Goal: Task Accomplishment & Management: Use online tool/utility

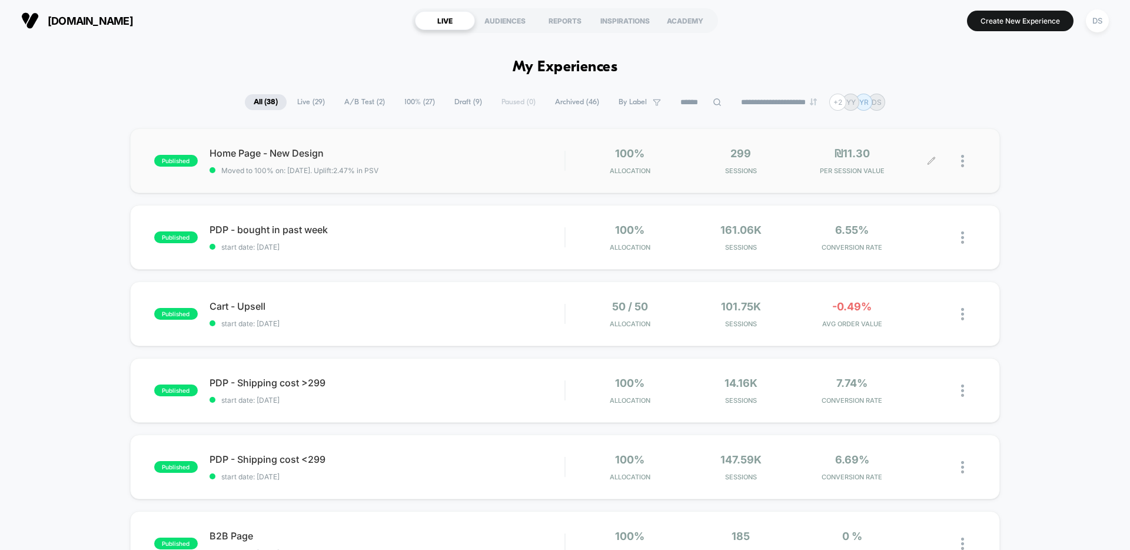
click at [929, 162] on icon at bounding box center [930, 160] width 7 height 7
click at [932, 159] on icon at bounding box center [930, 160] width 7 height 7
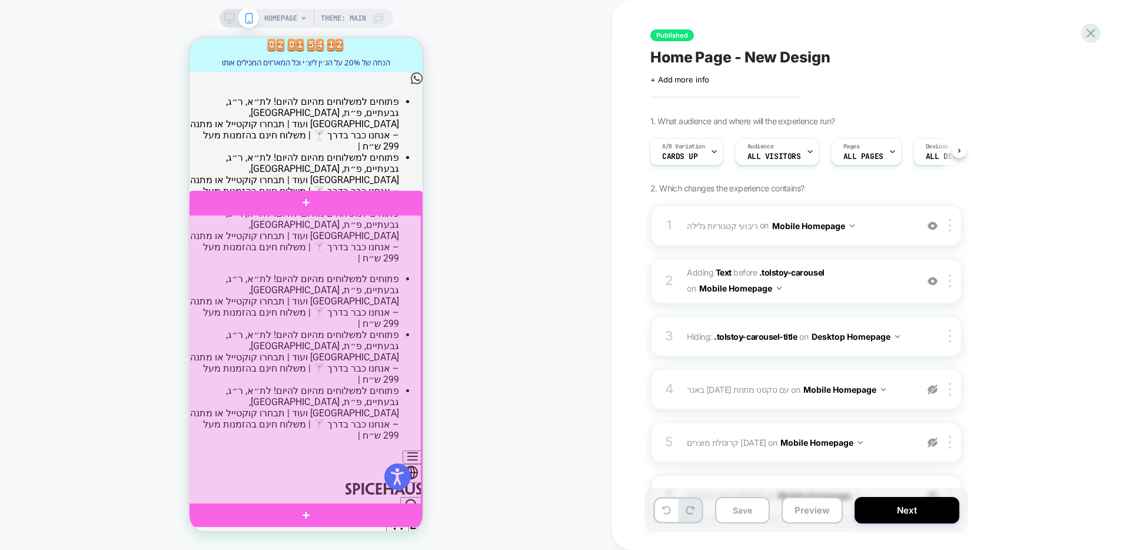
click at [377, 262] on div at bounding box center [304, 360] width 233 height 290
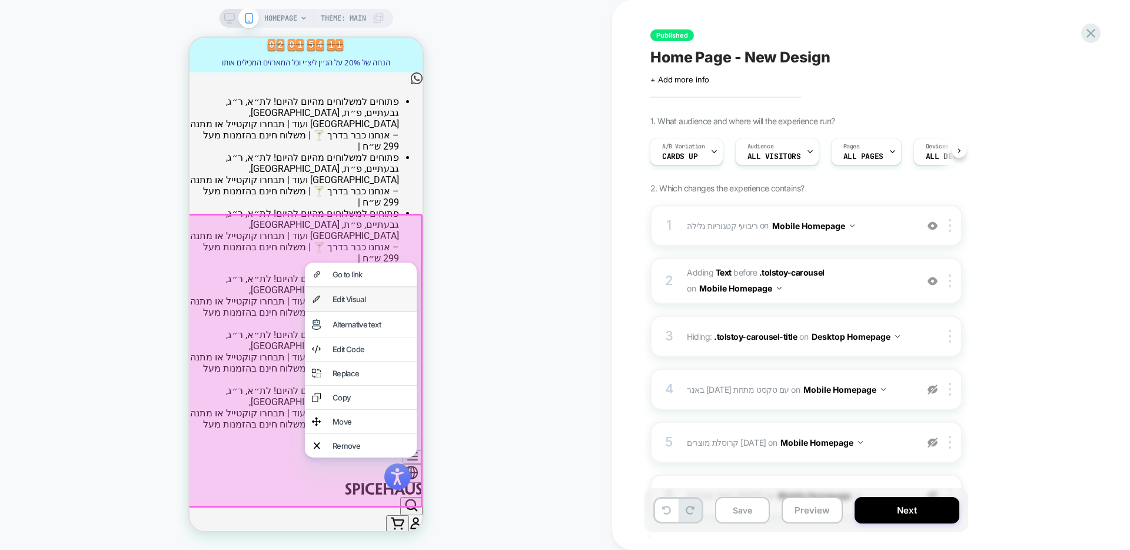
click at [368, 294] on div "Edit Visual" at bounding box center [370, 298] width 77 height 9
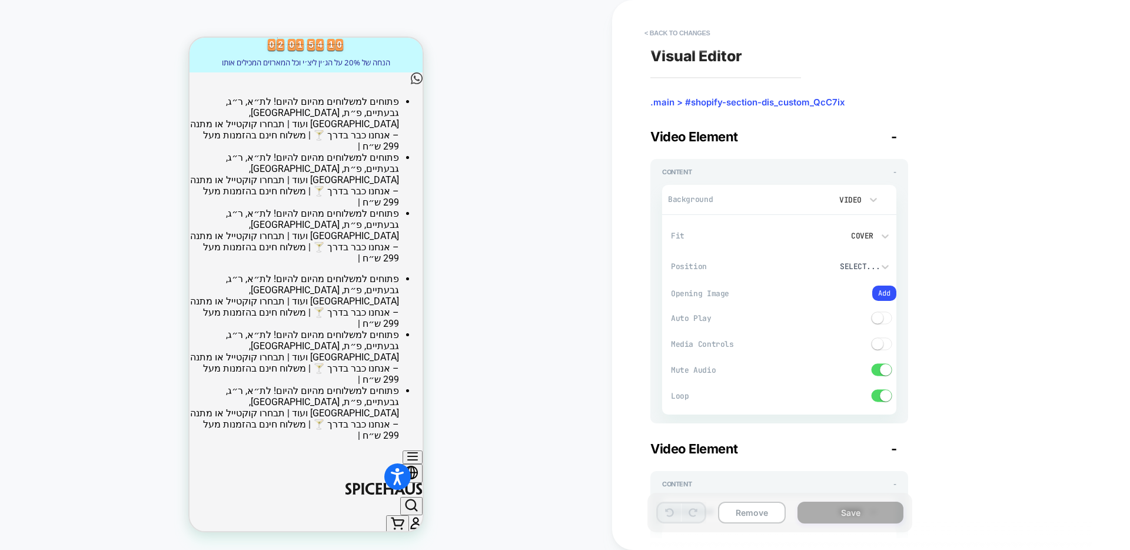
scroll to position [74, 0]
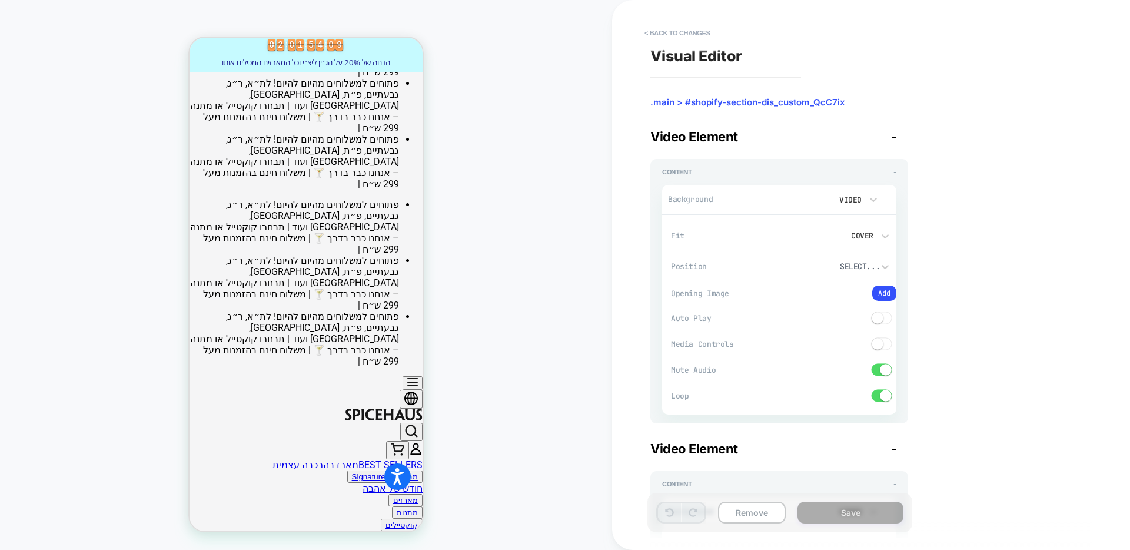
click at [809, 202] on video at bounding box center [812, 199] width 26 height 21
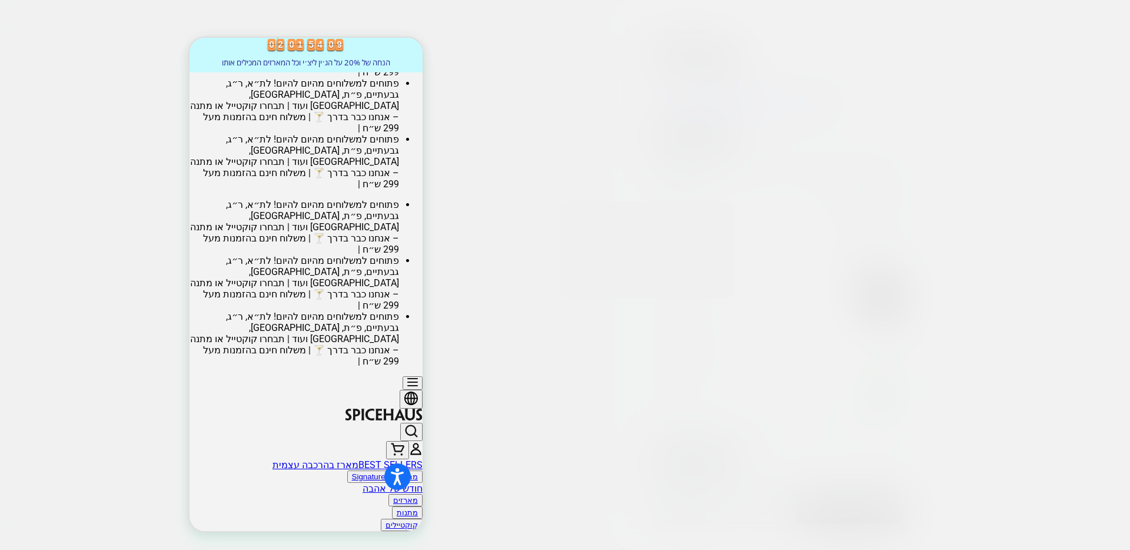
scroll to position [0, 0]
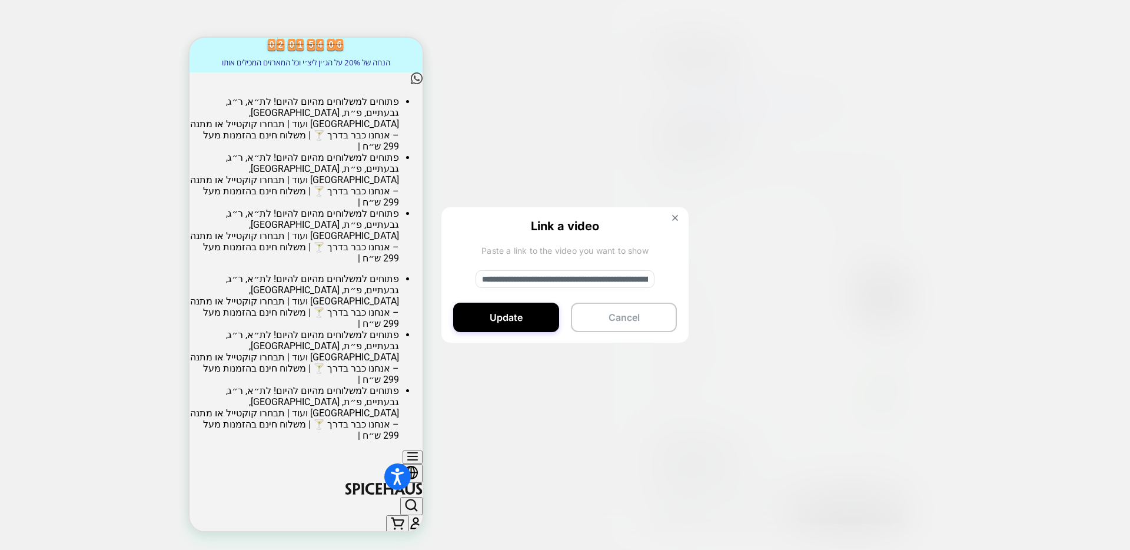
click at [676, 212] on div "**********" at bounding box center [564, 275] width 247 height 137
click at [675, 220] on img at bounding box center [675, 218] width 6 height 6
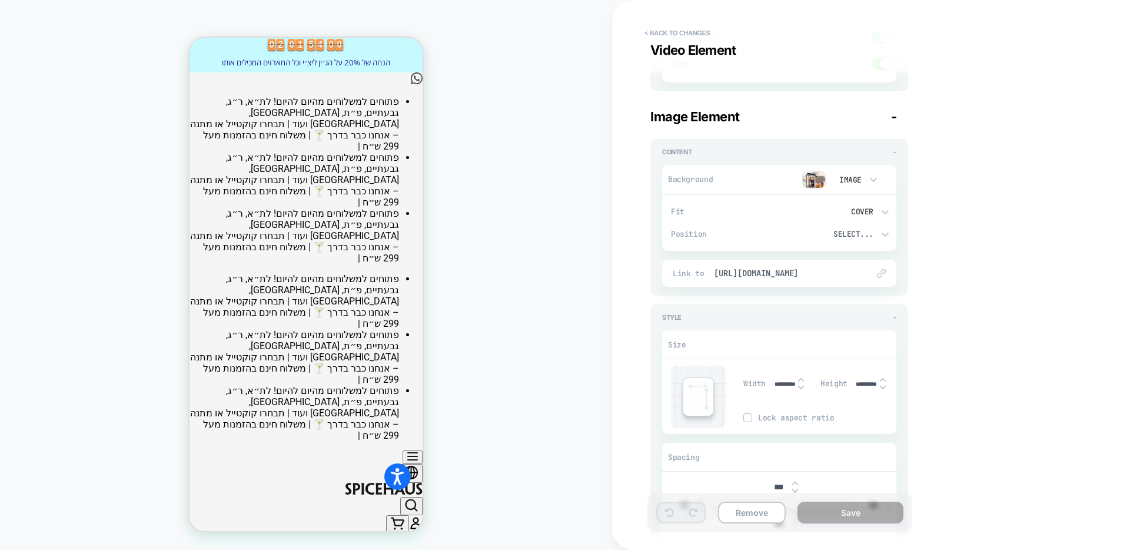
scroll to position [1620, 0]
click at [800, 278] on span "[URL][DOMAIN_NAME]" at bounding box center [785, 274] width 142 height 11
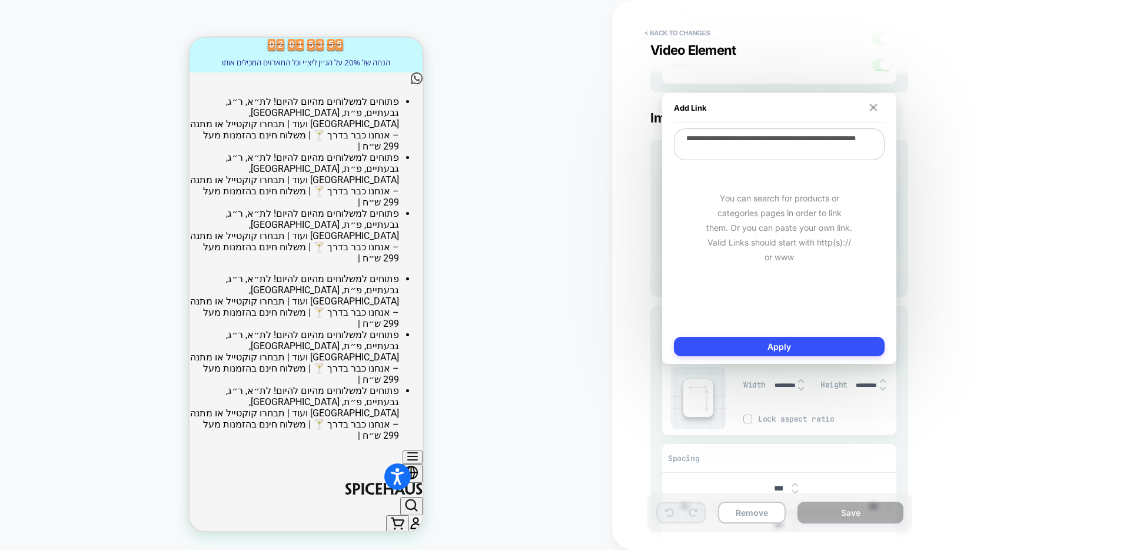
click at [877, 106] on button at bounding box center [873, 108] width 11 height 8
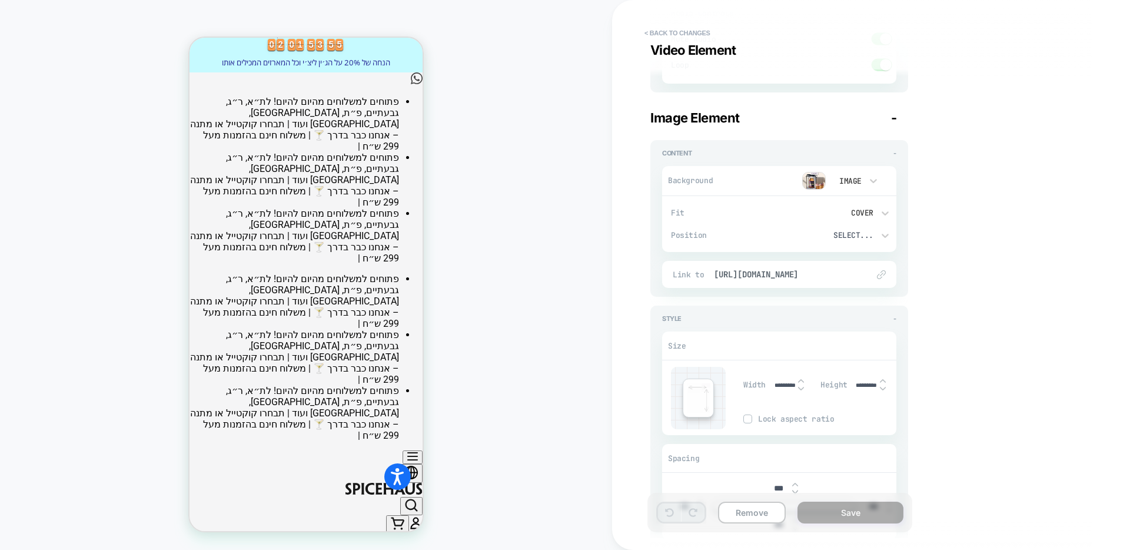
click at [819, 182] on img at bounding box center [814, 181] width 24 height 18
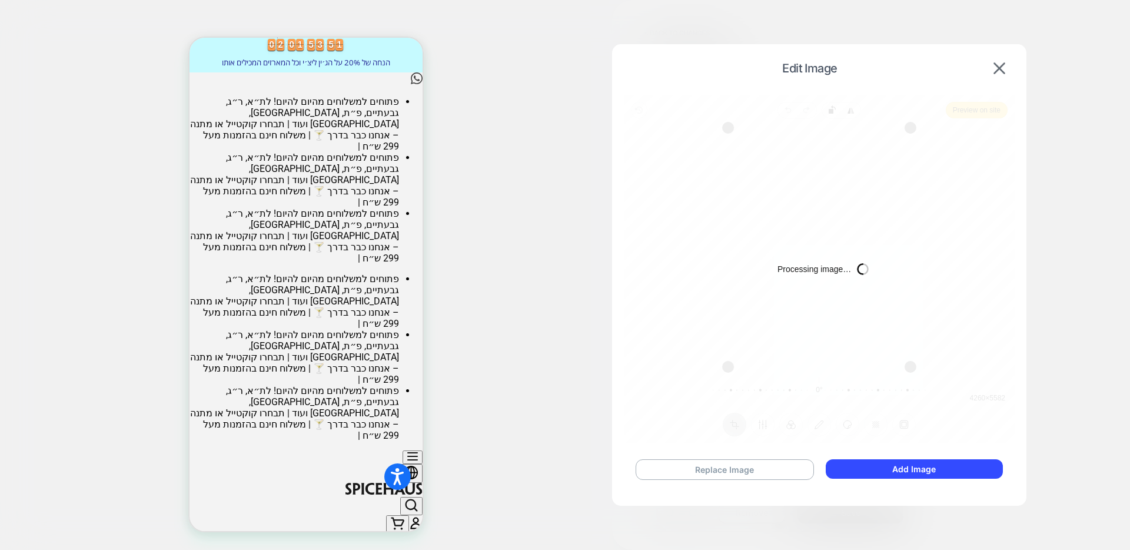
click at [735, 458] on div "Replace Image Add Image" at bounding box center [819, 469] width 391 height 44
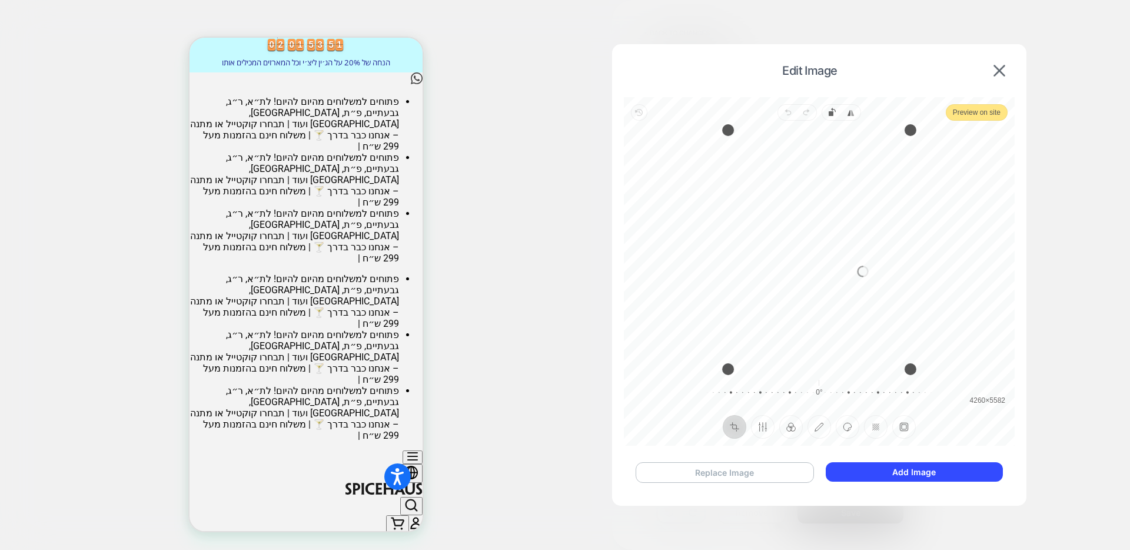
click at [735, 468] on button "Replace Image" at bounding box center [725, 472] width 178 height 21
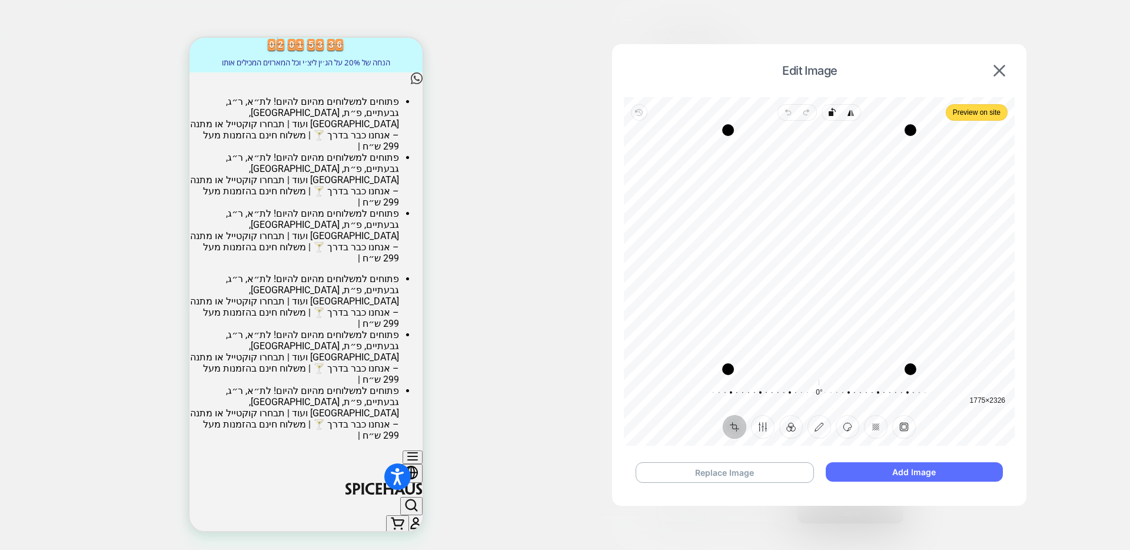
click at [924, 474] on button "Add Image" at bounding box center [914, 471] width 177 height 19
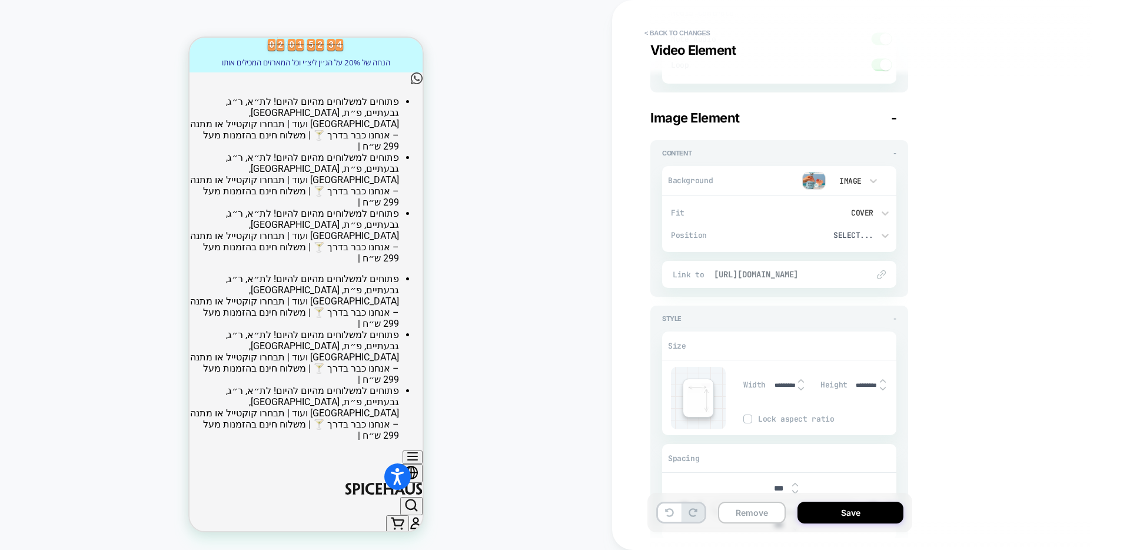
click at [809, 274] on span "[URL][DOMAIN_NAME]" at bounding box center [785, 274] width 142 height 11
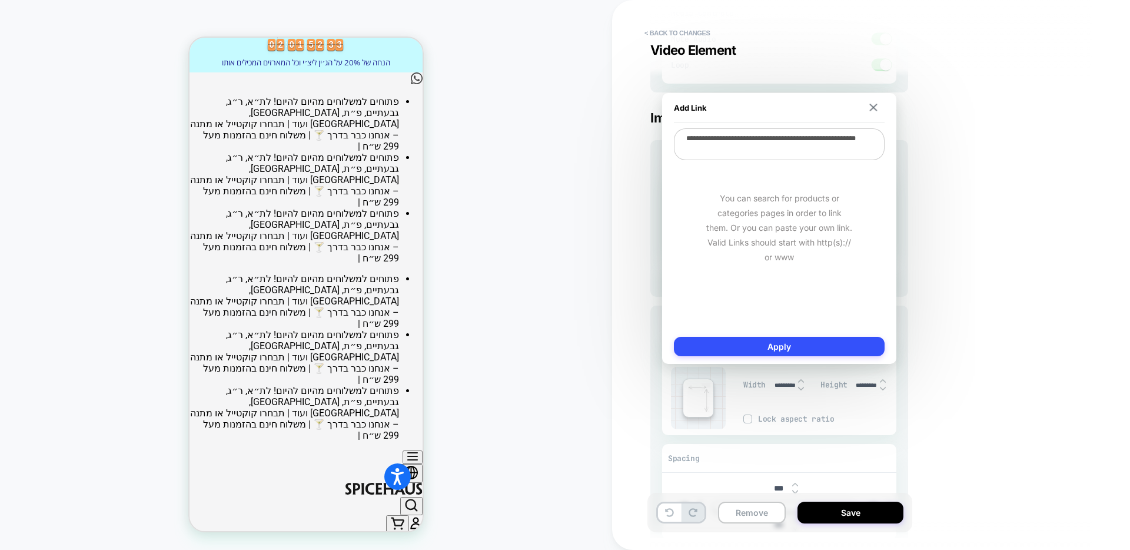
click at [789, 147] on textarea "**********" at bounding box center [779, 144] width 211 height 32
paste textarea "**********"
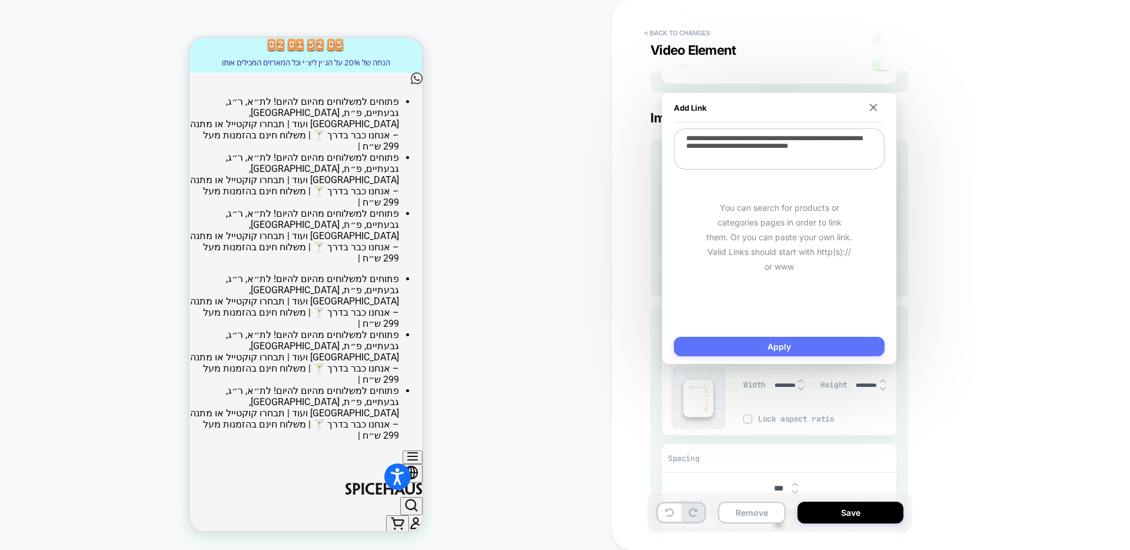
type textarea "**********"
click at [785, 350] on button "Apply" at bounding box center [779, 346] width 211 height 19
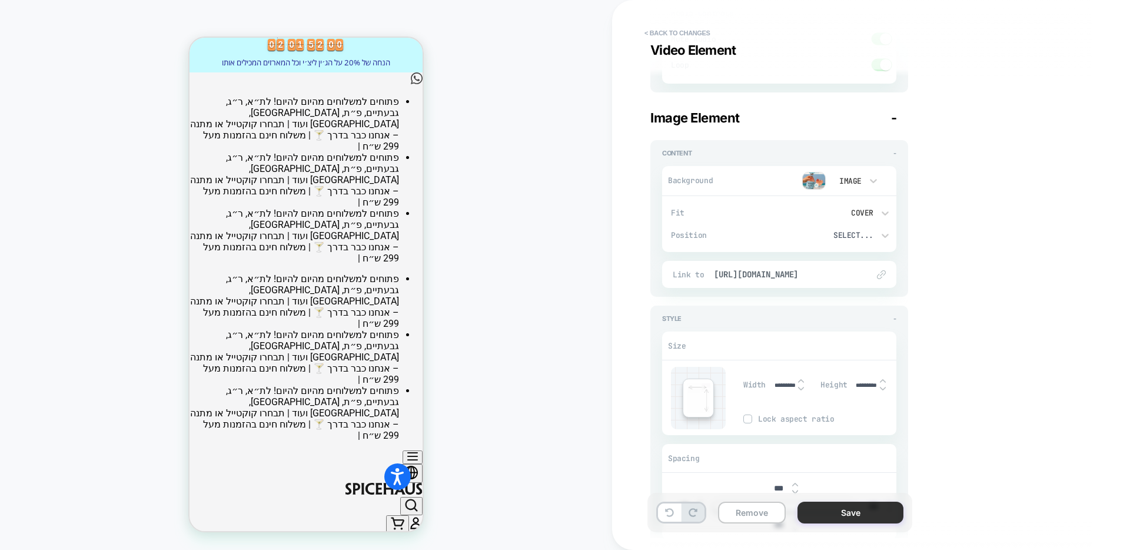
click at [845, 513] on button "Save" at bounding box center [850, 512] width 106 height 22
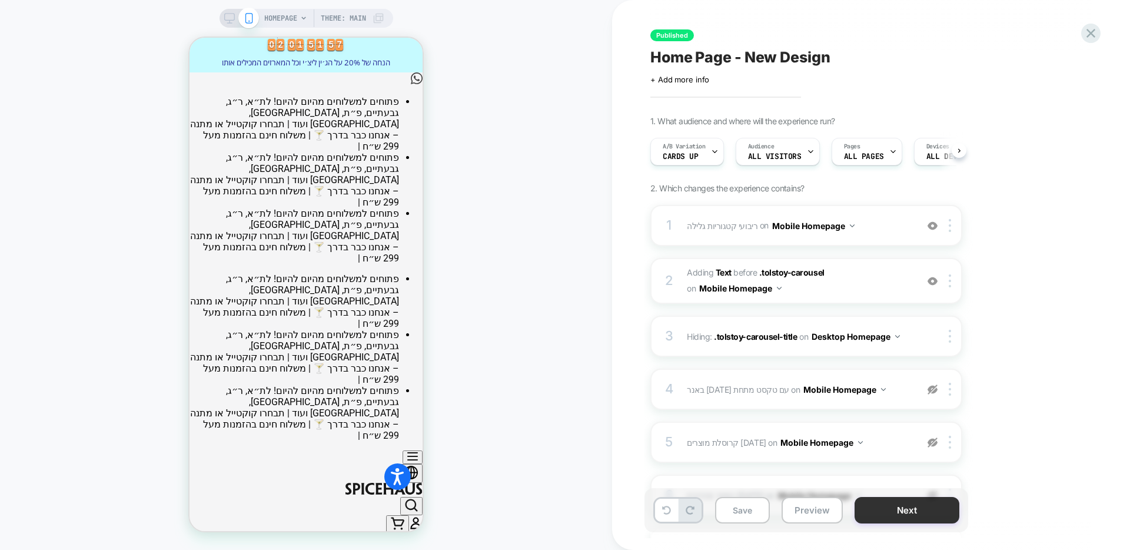
click at [886, 513] on button "Next" at bounding box center [906, 510] width 105 height 26
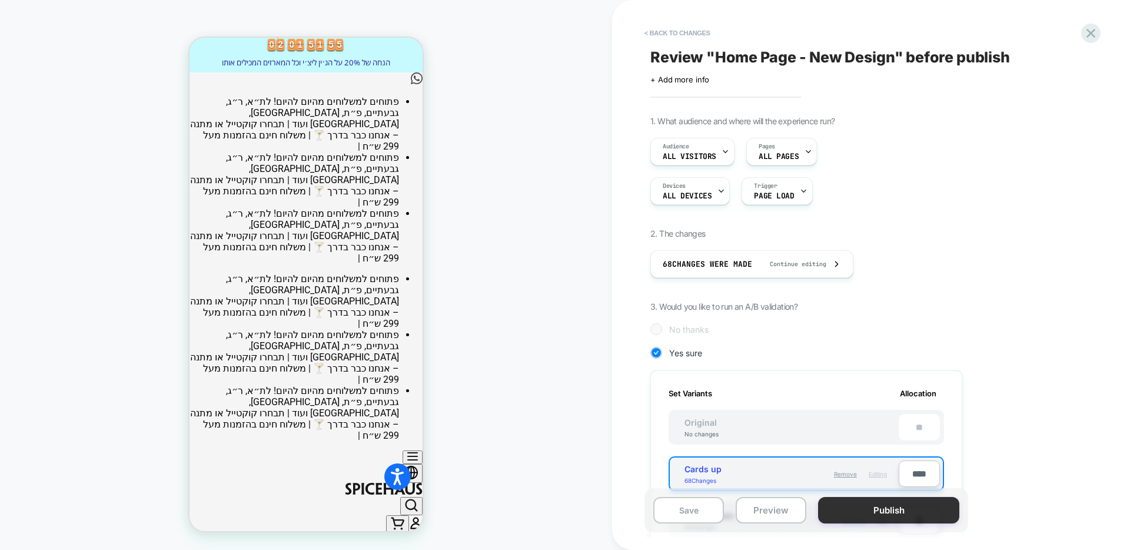
click at [886, 516] on button "Publish" at bounding box center [888, 510] width 141 height 26
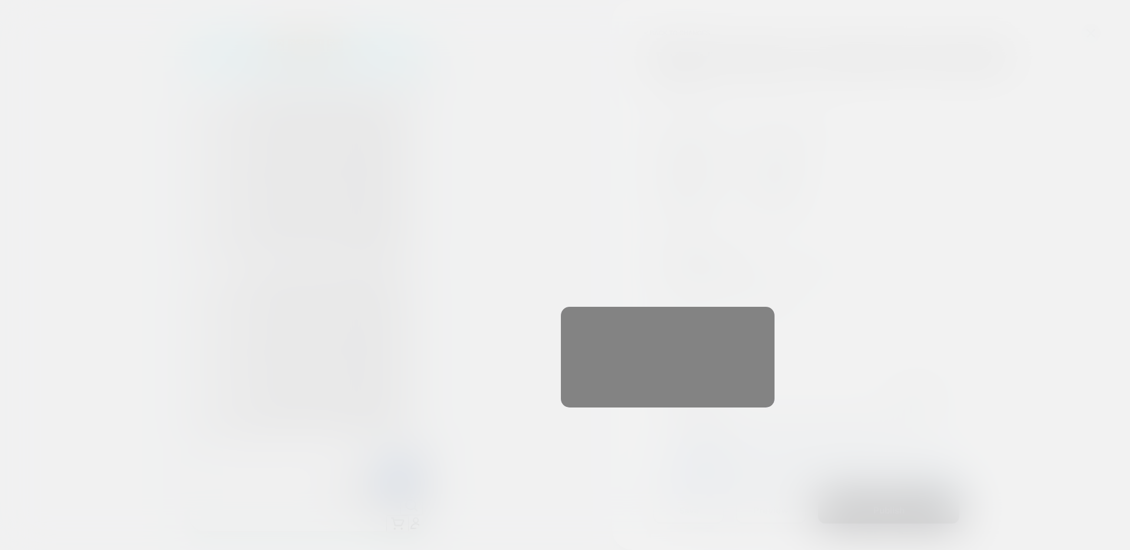
scroll to position [0, 1]
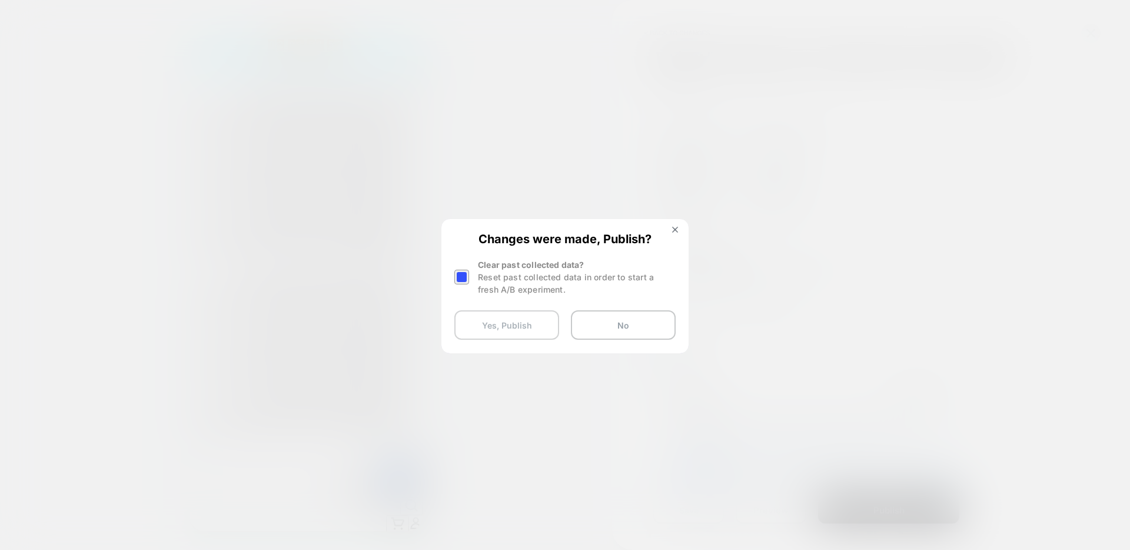
click at [513, 330] on button "Yes, Publish" at bounding box center [506, 324] width 105 height 29
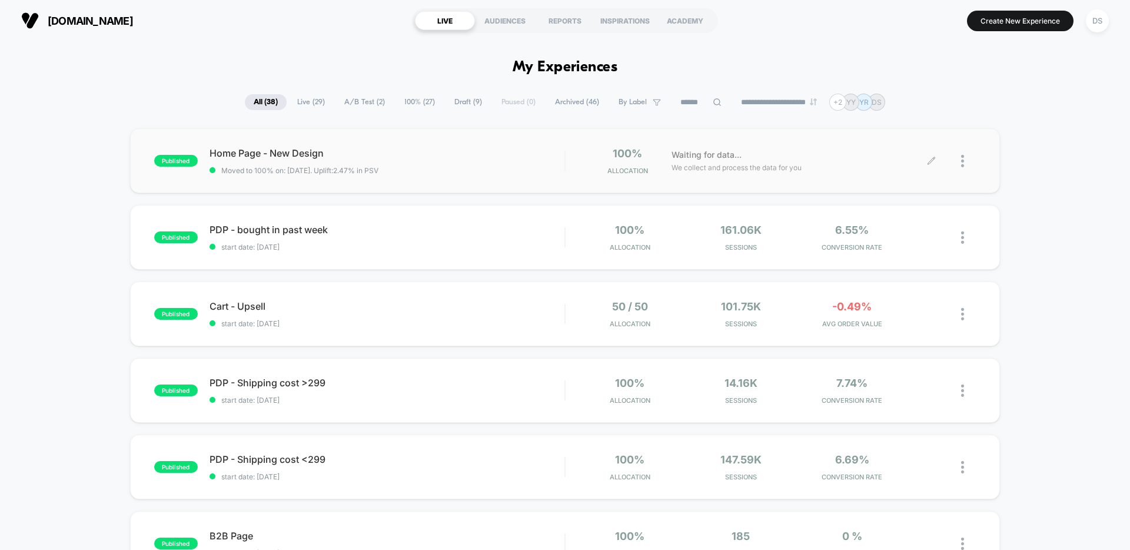
click at [930, 159] on icon at bounding box center [931, 161] width 9 height 9
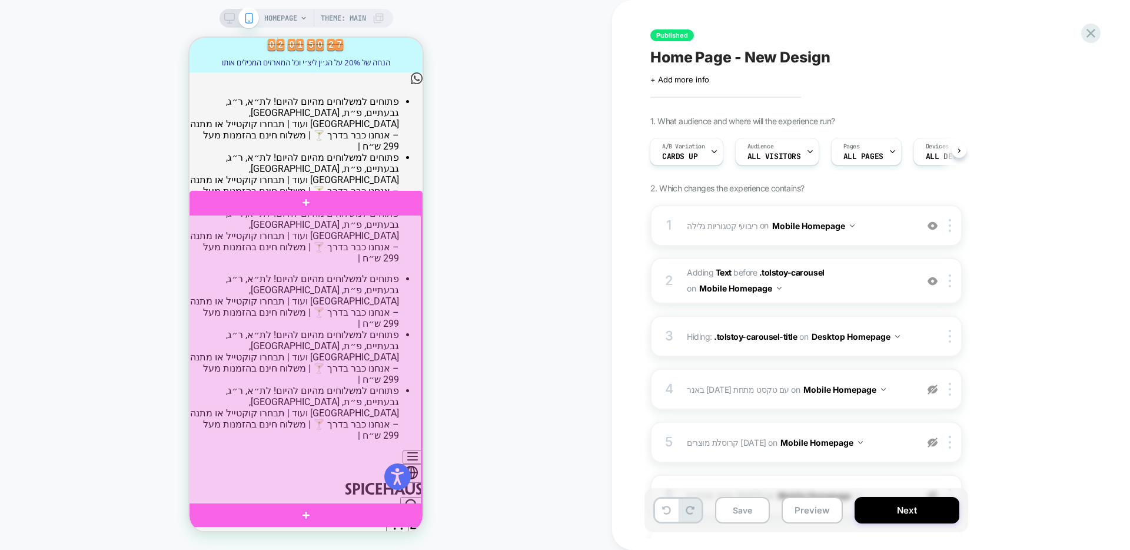
click at [340, 272] on div at bounding box center [304, 360] width 233 height 290
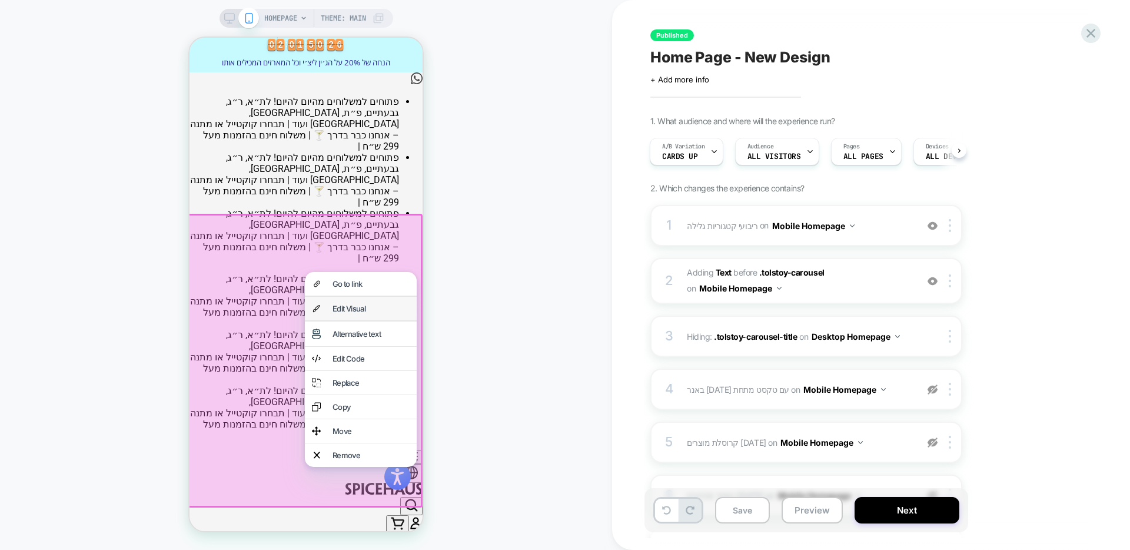
click at [348, 300] on div "Edit Visual" at bounding box center [361, 309] width 112 height 24
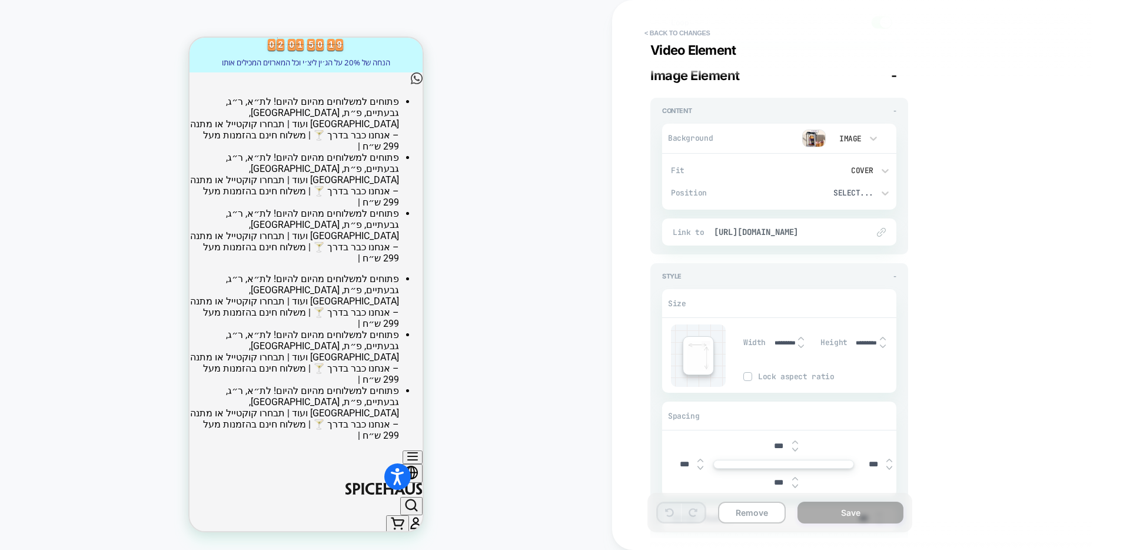
scroll to position [1642, 0]
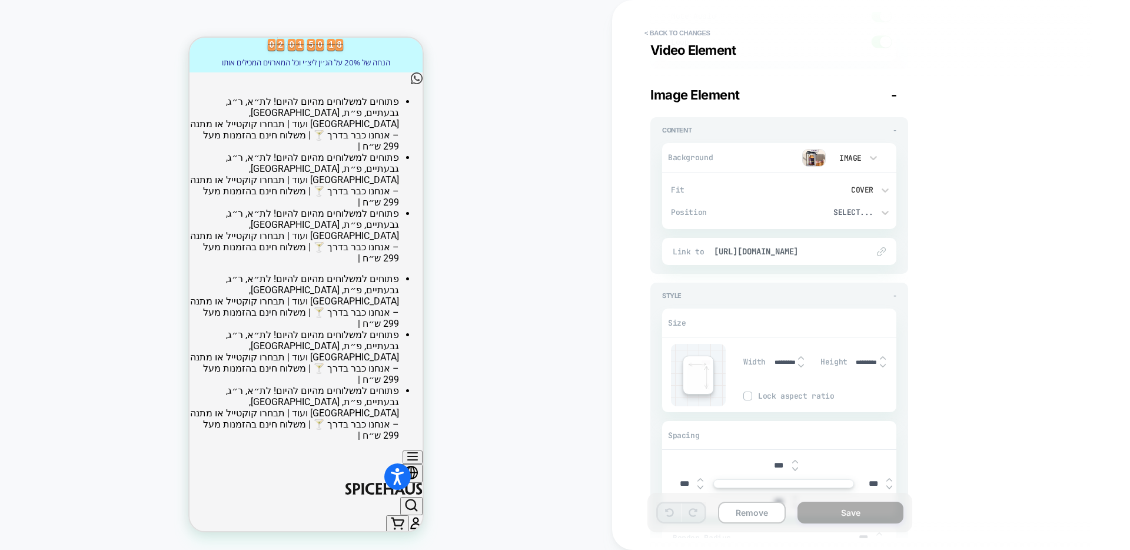
click at [820, 157] on img at bounding box center [814, 158] width 24 height 18
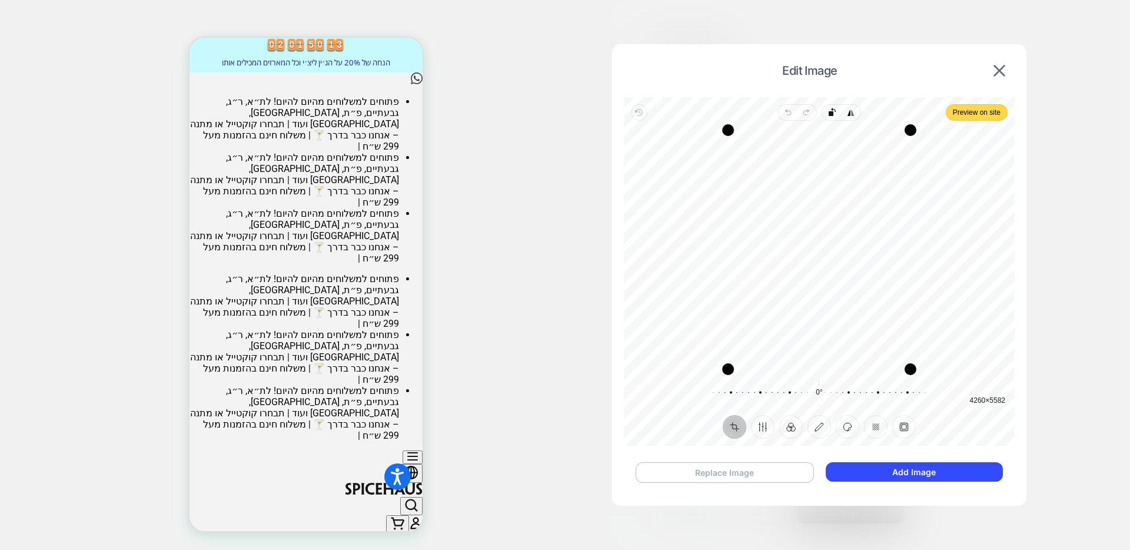
click at [752, 465] on button "Replace Image" at bounding box center [725, 472] width 178 height 21
click at [875, 476] on button "Add Image" at bounding box center [914, 471] width 177 height 19
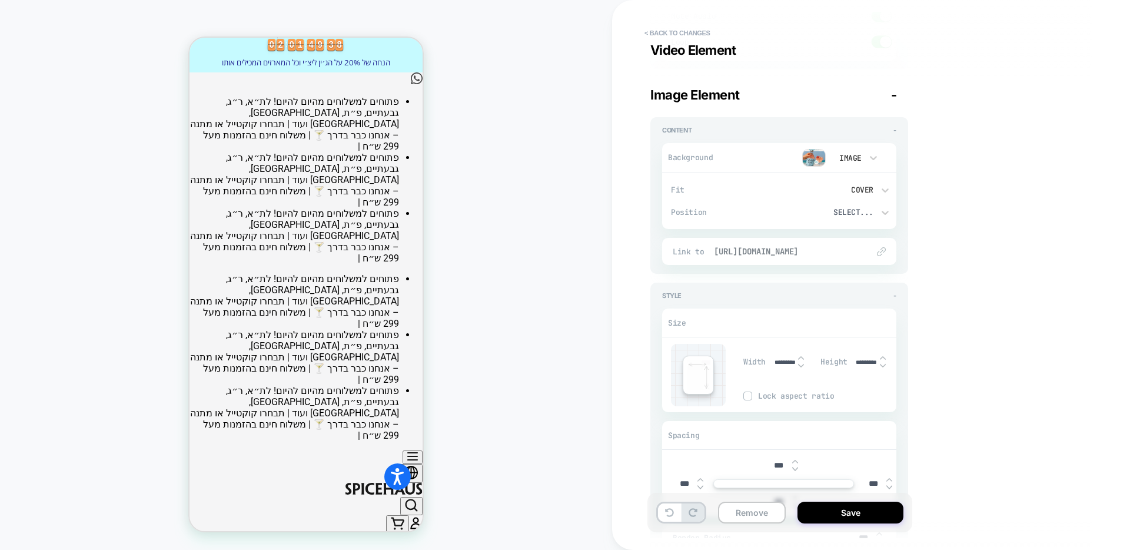
click at [813, 246] on span "[URL][DOMAIN_NAME]" at bounding box center [785, 251] width 142 height 11
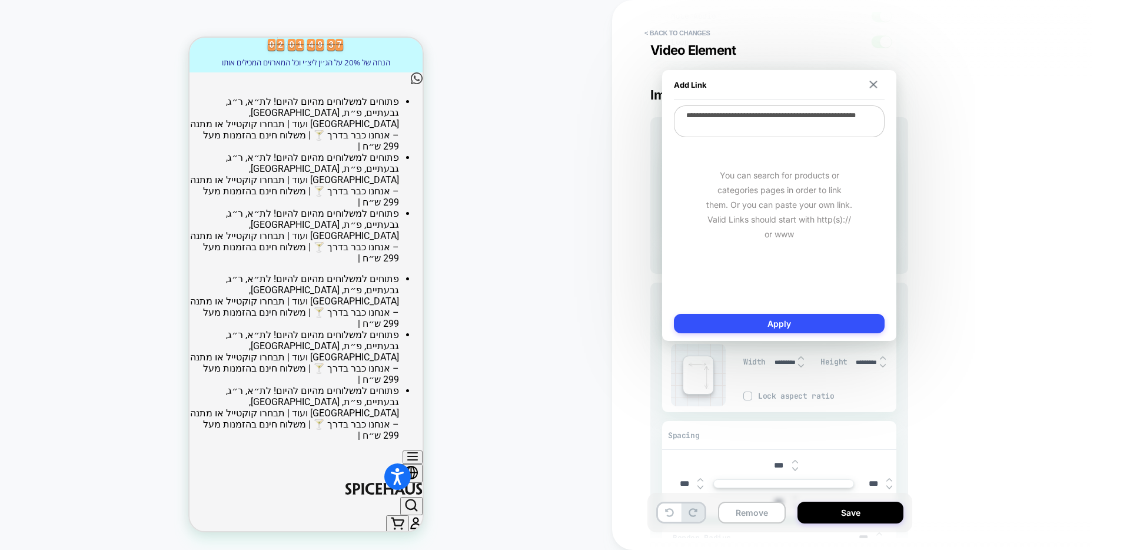
click at [783, 128] on textarea "**********" at bounding box center [779, 121] width 211 height 32
paste textarea "**********"
type textarea "*"
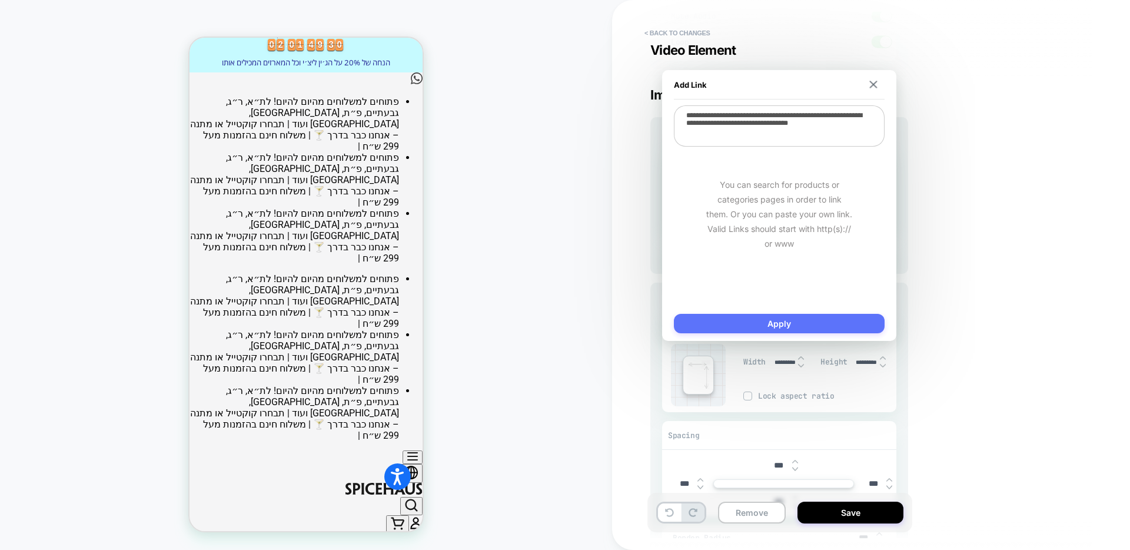
type textarea "**********"
click at [807, 317] on button "Apply" at bounding box center [779, 323] width 211 height 19
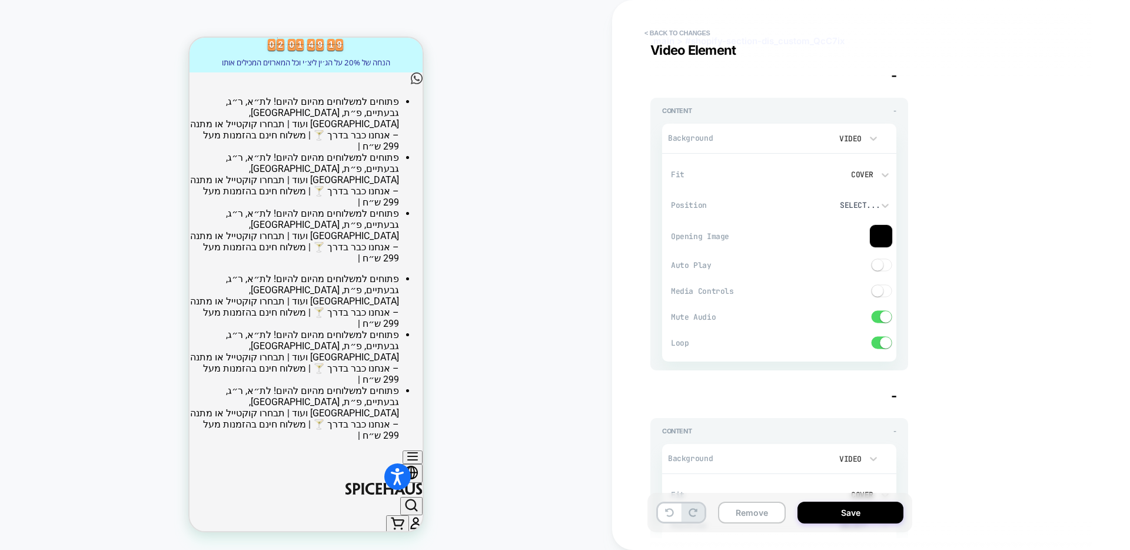
scroll to position [0, 0]
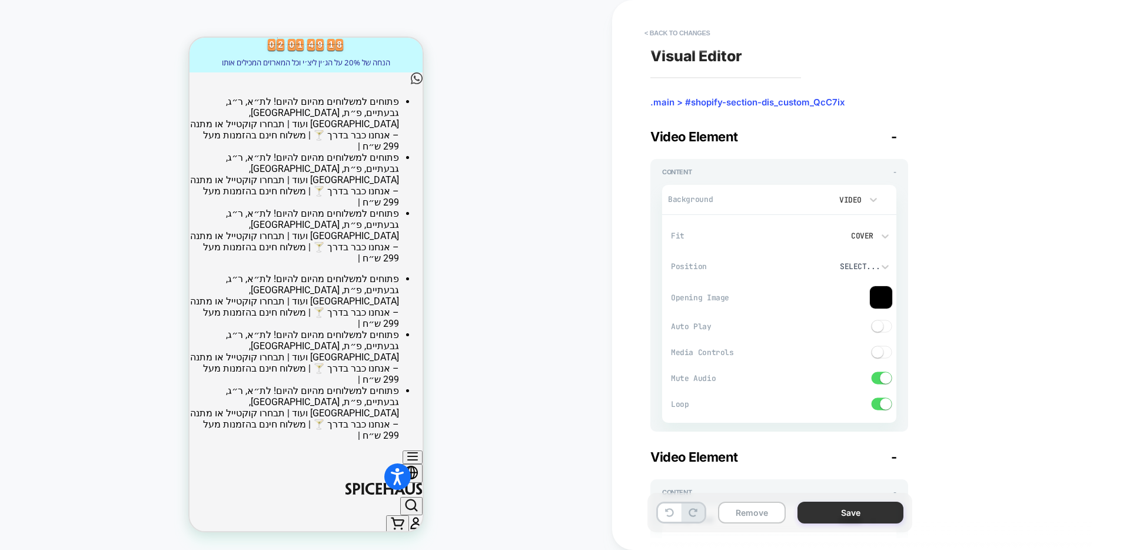
click at [844, 514] on button "Save" at bounding box center [850, 512] width 106 height 22
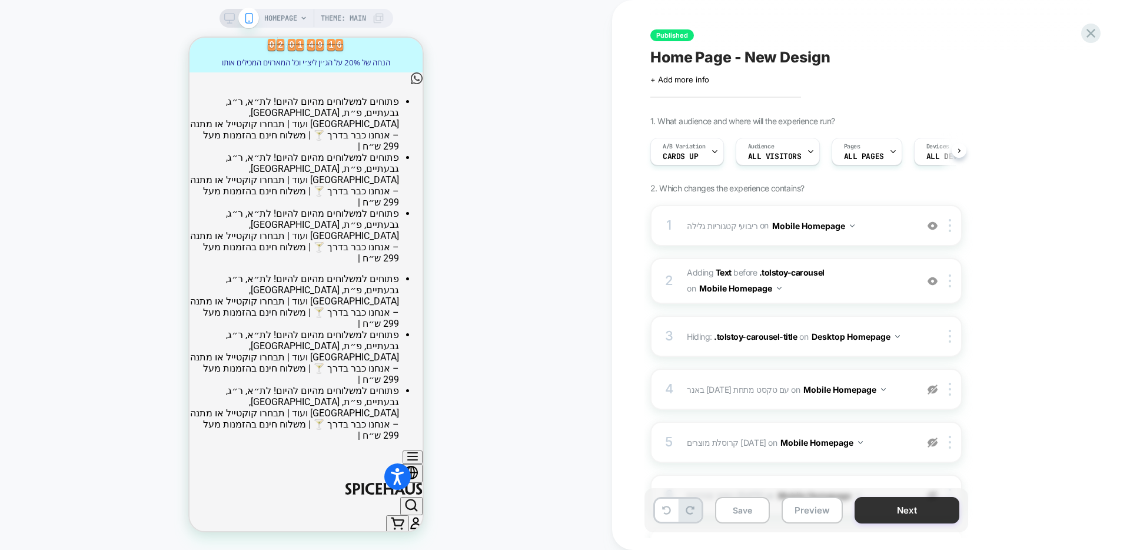
click at [910, 513] on button "Next" at bounding box center [906, 510] width 105 height 26
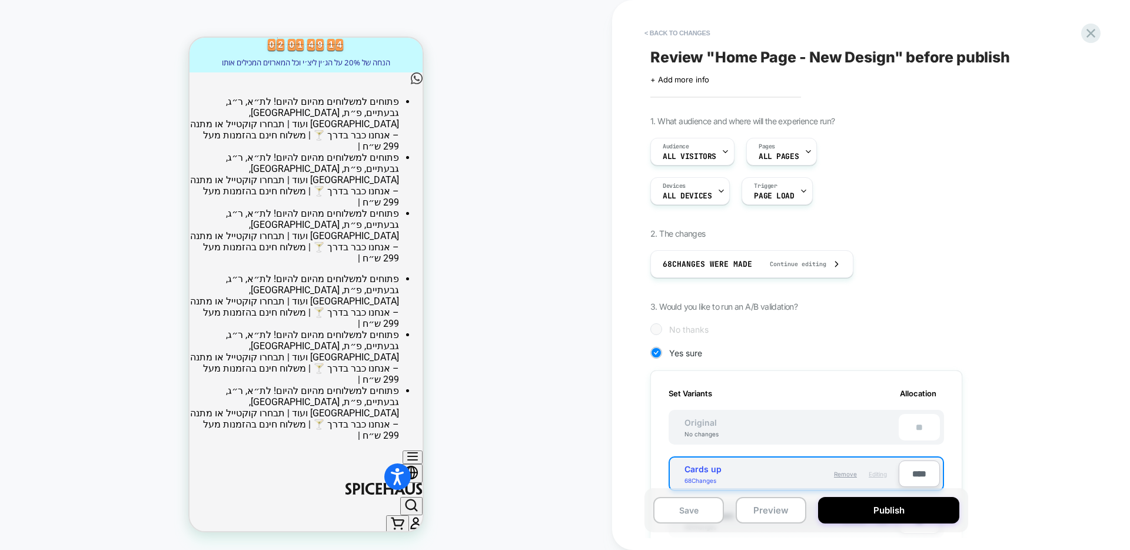
click at [910, 513] on button "Publish" at bounding box center [888, 510] width 141 height 26
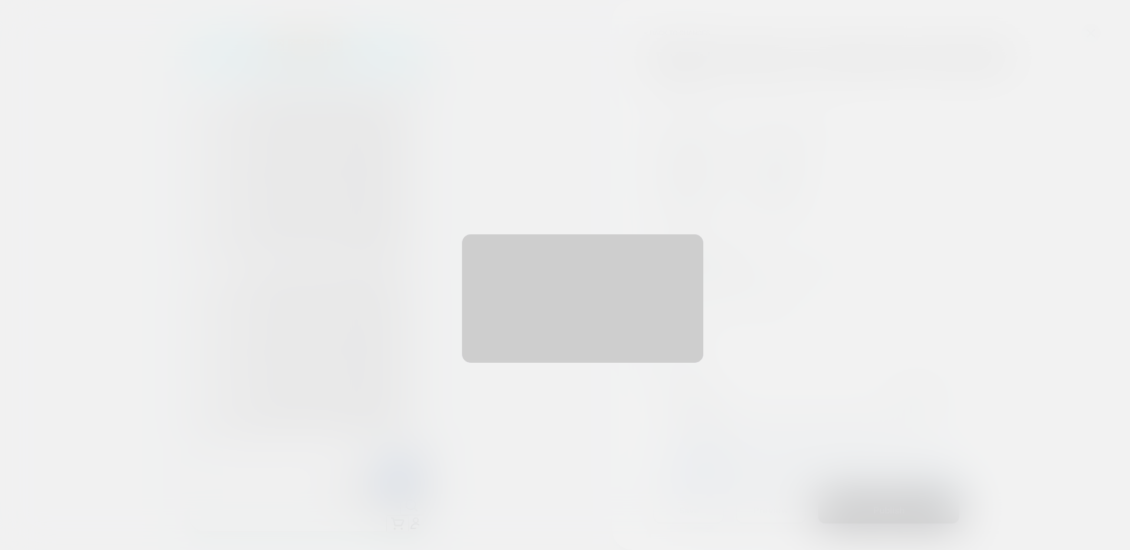
scroll to position [0, 1]
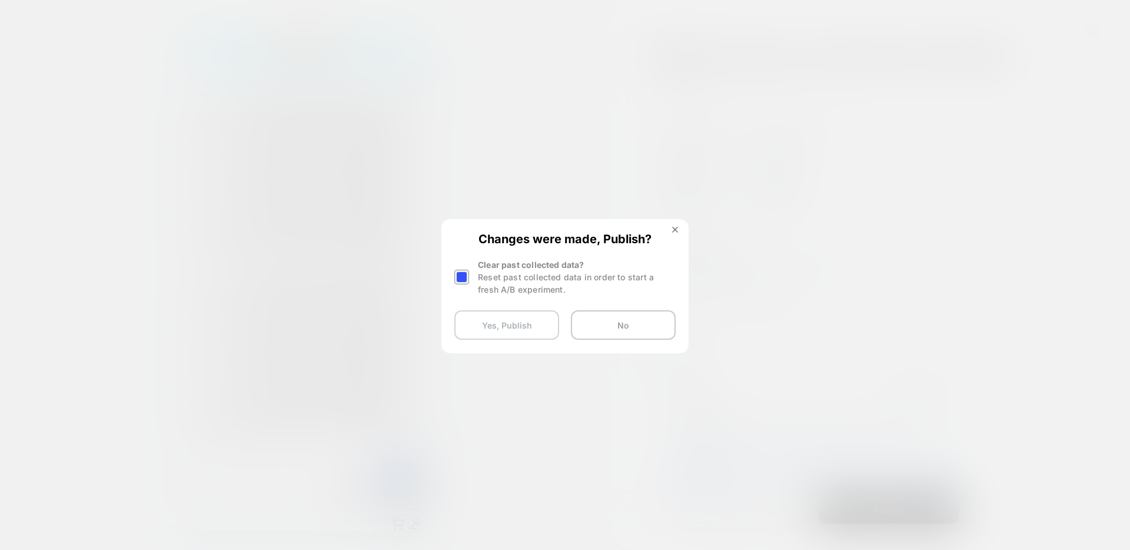
click at [493, 325] on button "Yes, Publish" at bounding box center [506, 324] width 105 height 29
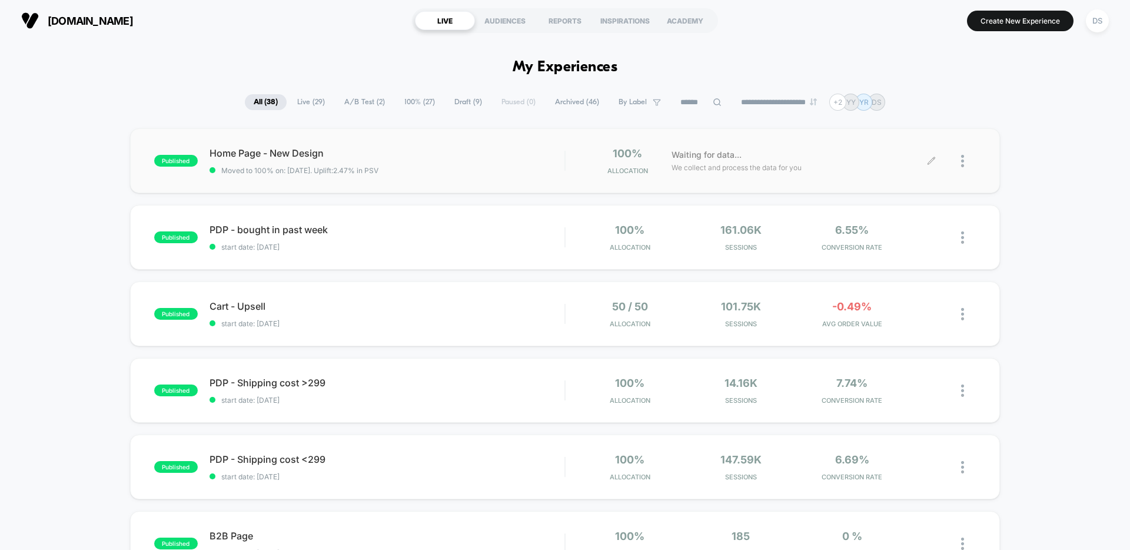
click at [933, 159] on icon at bounding box center [930, 160] width 7 height 7
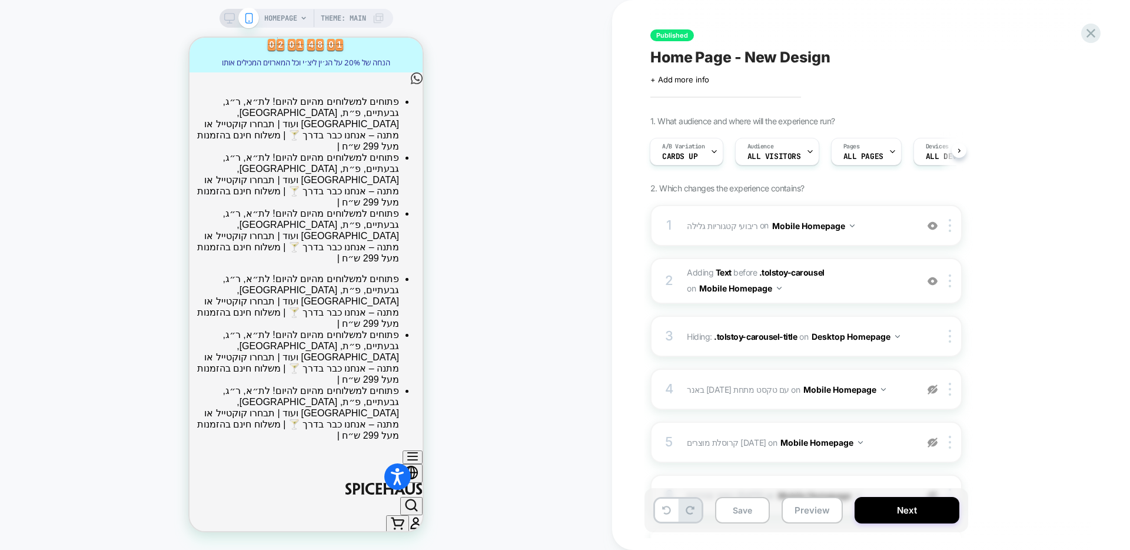
click at [227, 18] on icon at bounding box center [229, 18] width 11 height 11
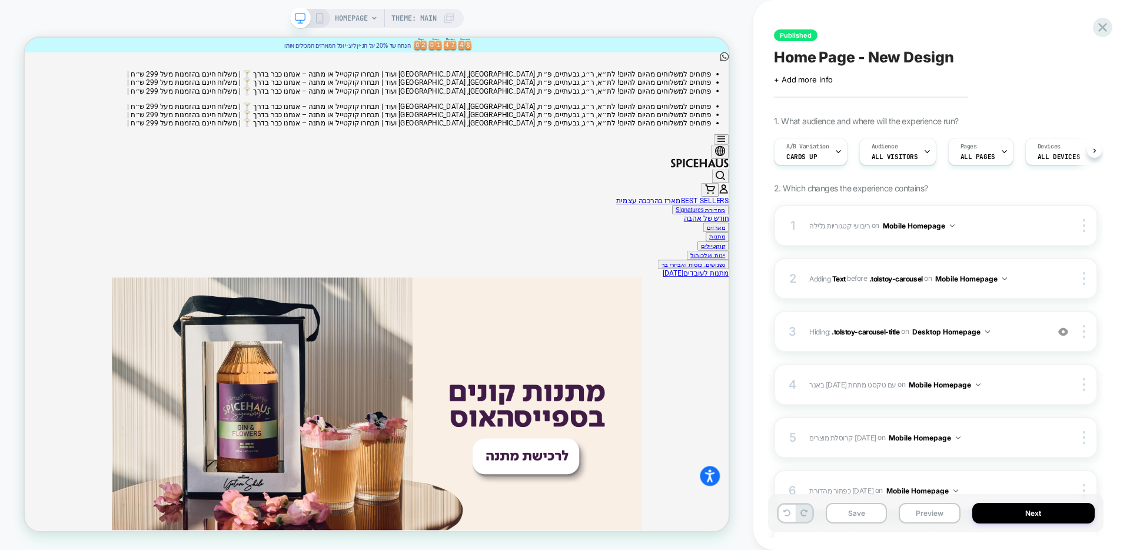
scroll to position [0, 1]
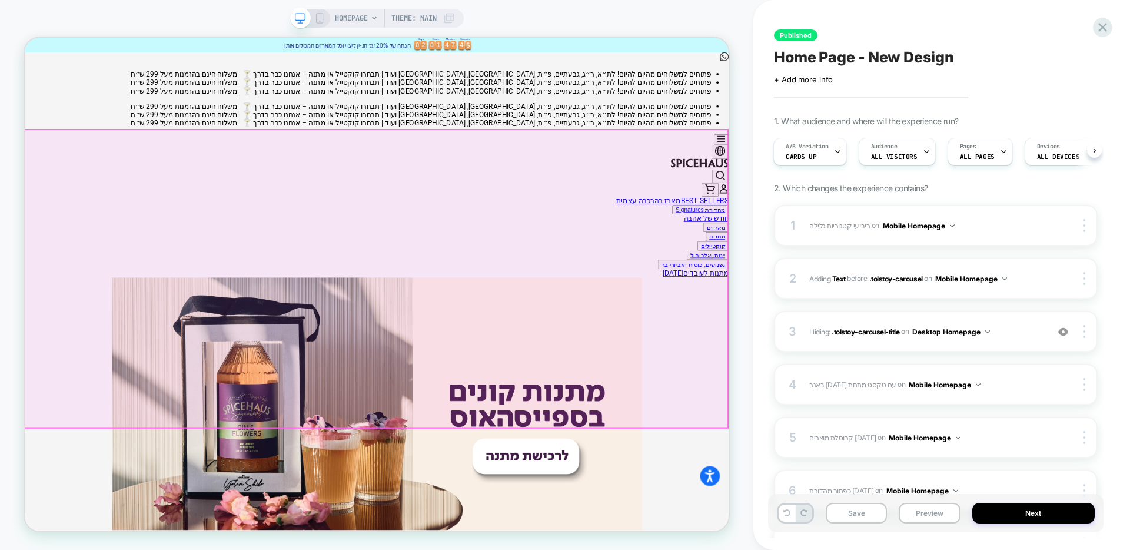
click at [777, 357] on img at bounding box center [494, 555] width 706 height 397
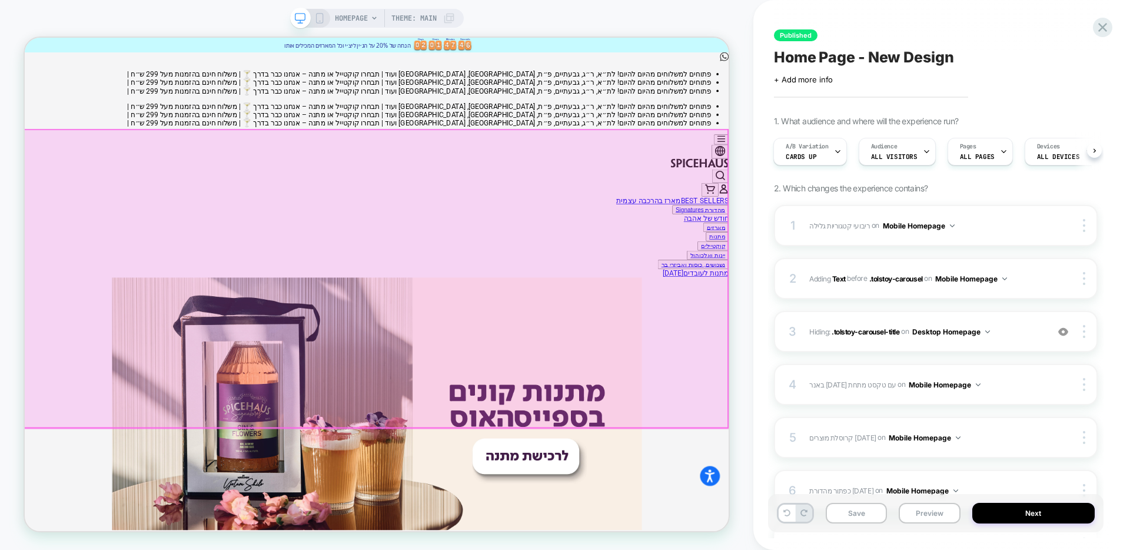
scroll to position [0, 0]
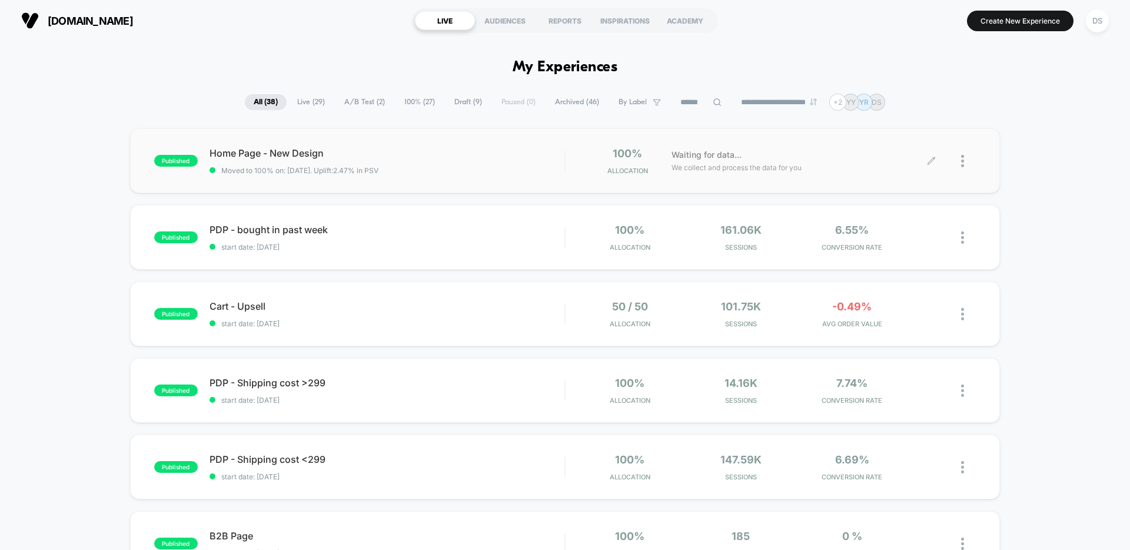
click at [931, 159] on icon at bounding box center [930, 160] width 7 height 7
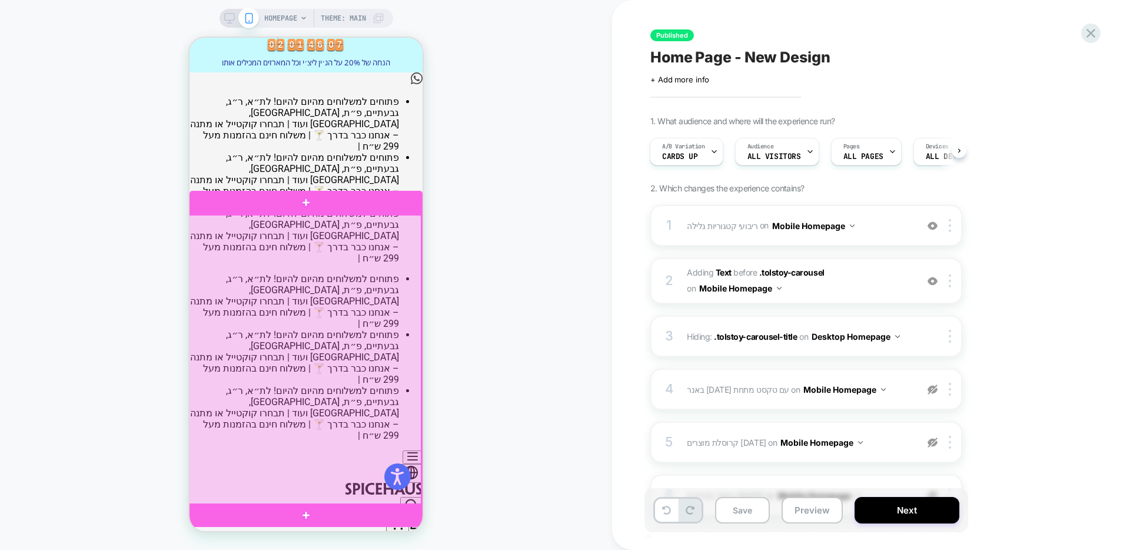
click at [310, 289] on div at bounding box center [304, 360] width 233 height 290
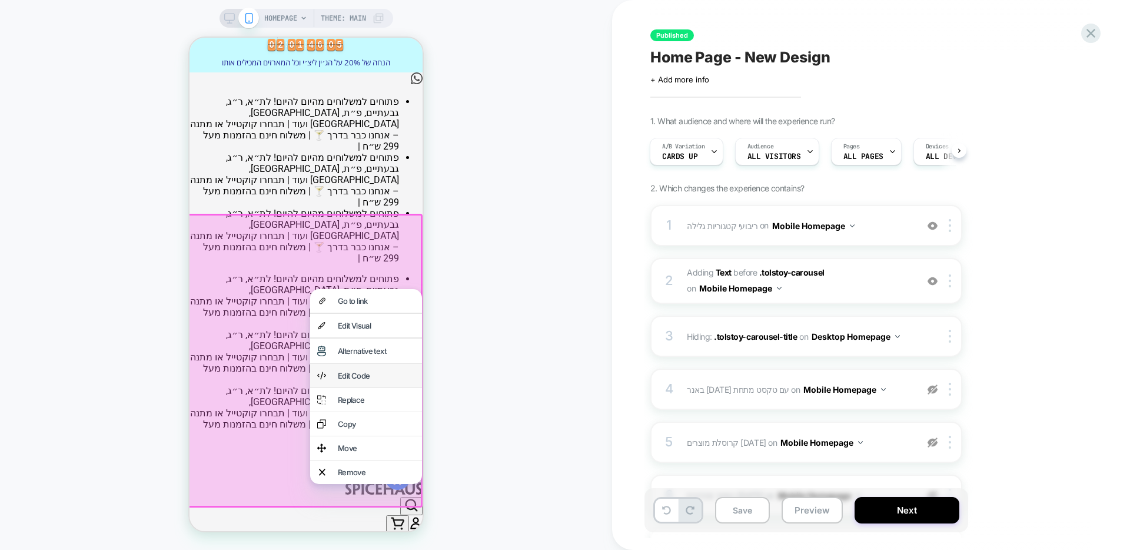
click at [365, 371] on div "Edit Code" at bounding box center [376, 375] width 77 height 9
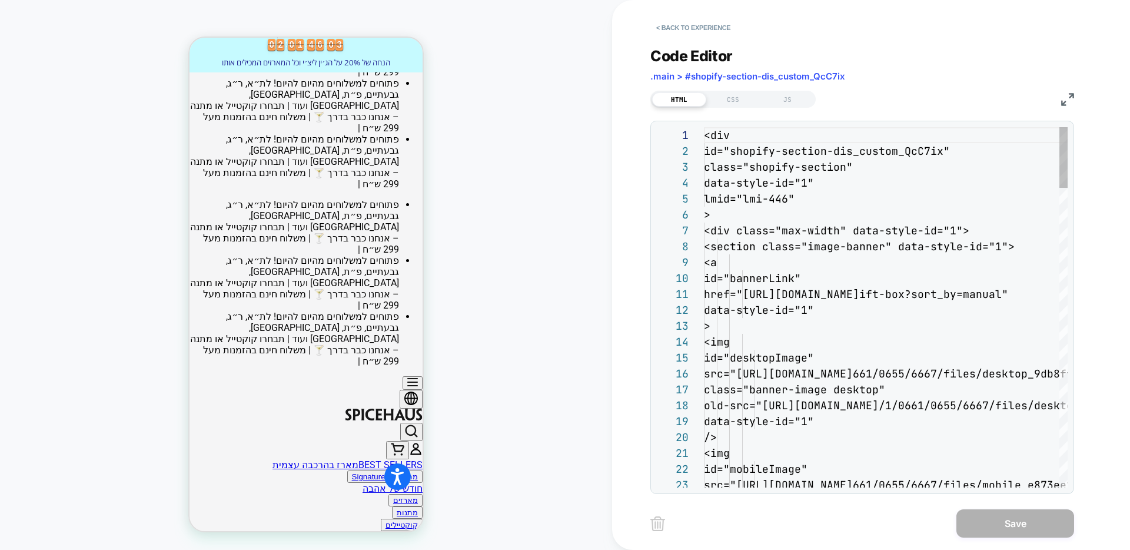
scroll to position [159, 0]
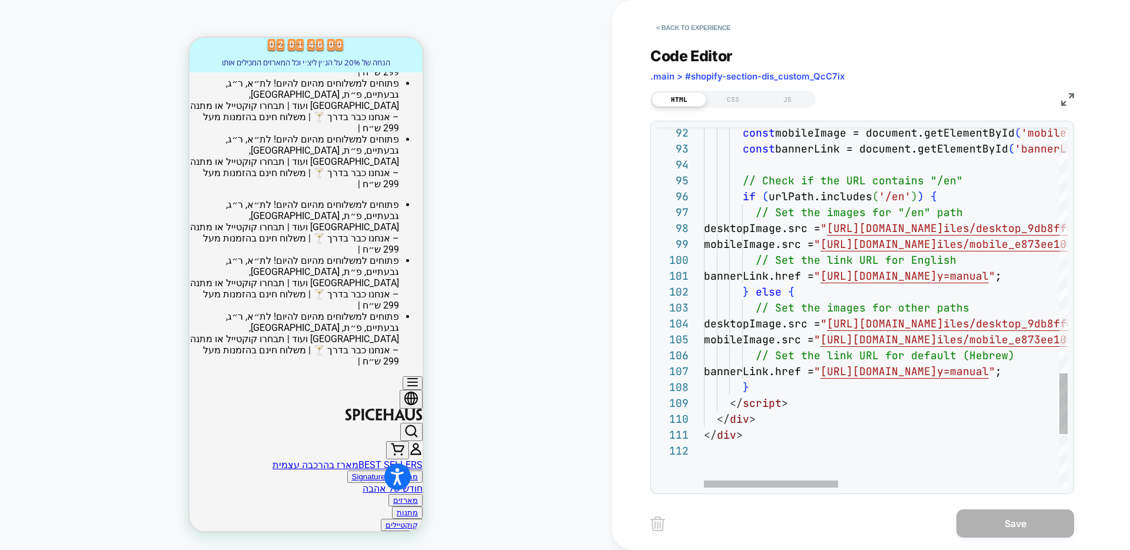
scroll to position [0, 0]
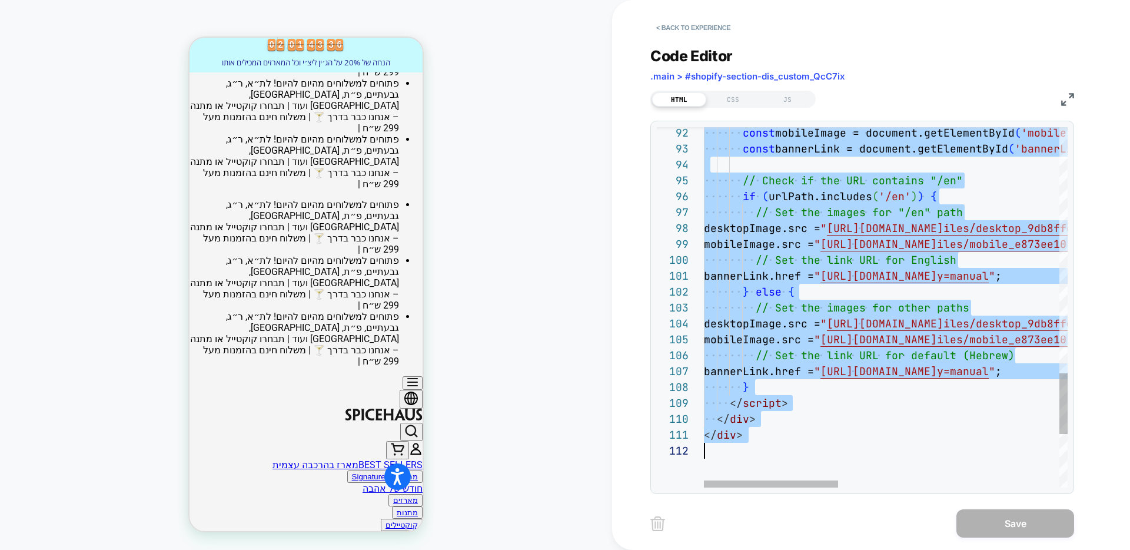
type textarea "******"
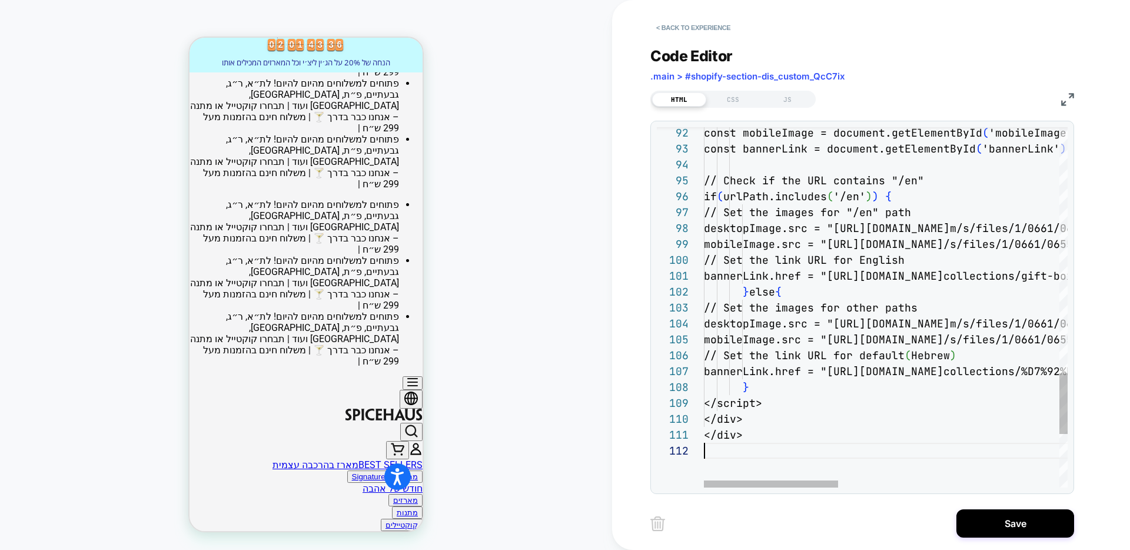
scroll to position [16, 0]
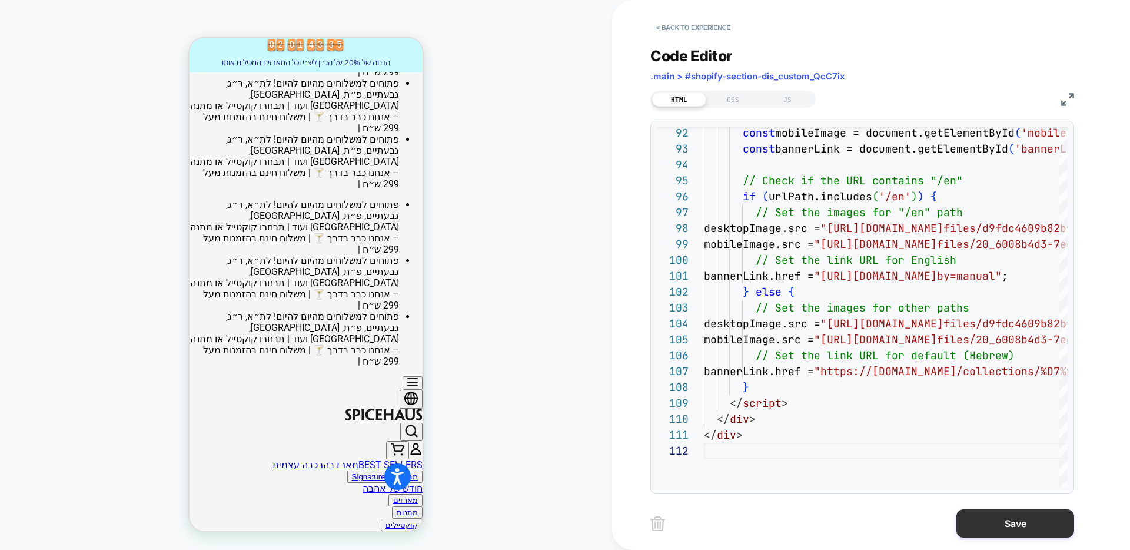
click at [1016, 522] on button "Save" at bounding box center [1015, 523] width 118 height 28
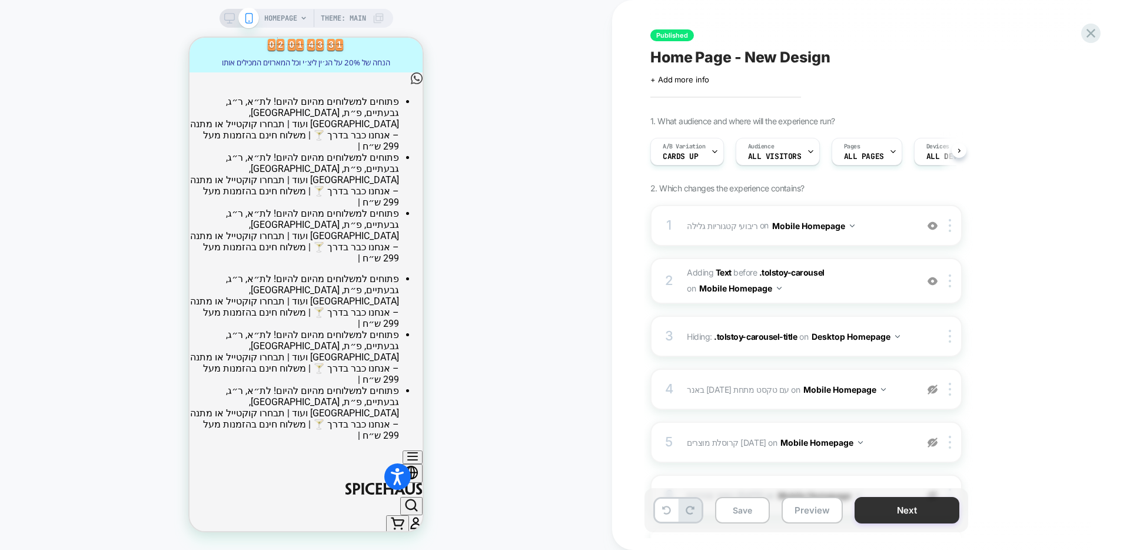
scroll to position [0, 1]
click at [924, 514] on button "Next" at bounding box center [906, 510] width 105 height 26
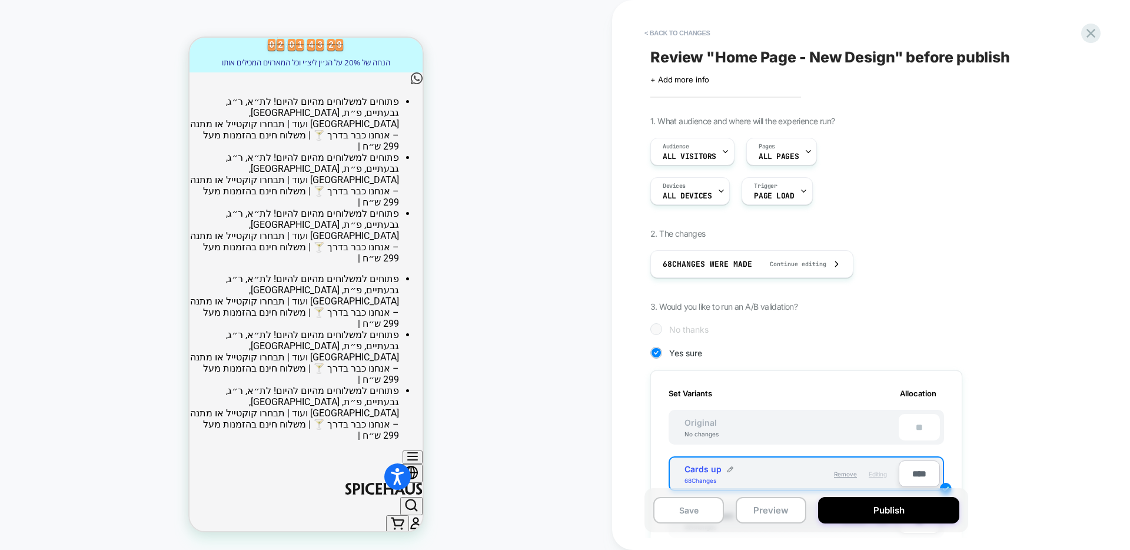
scroll to position [0, 1]
click at [924, 514] on button "Publish" at bounding box center [888, 510] width 141 height 26
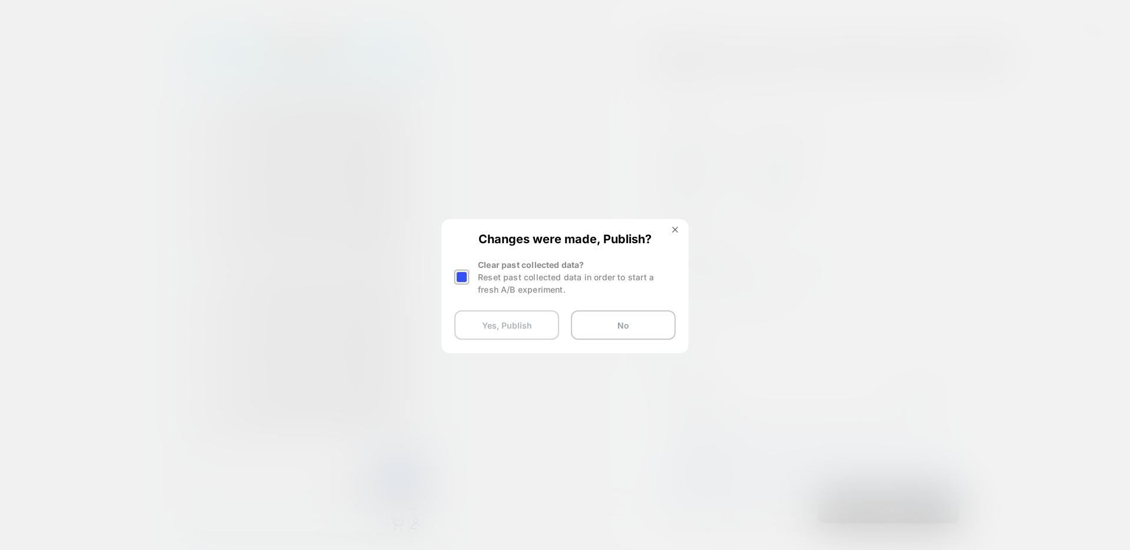
click at [499, 322] on button "Yes, Publish" at bounding box center [506, 324] width 105 height 29
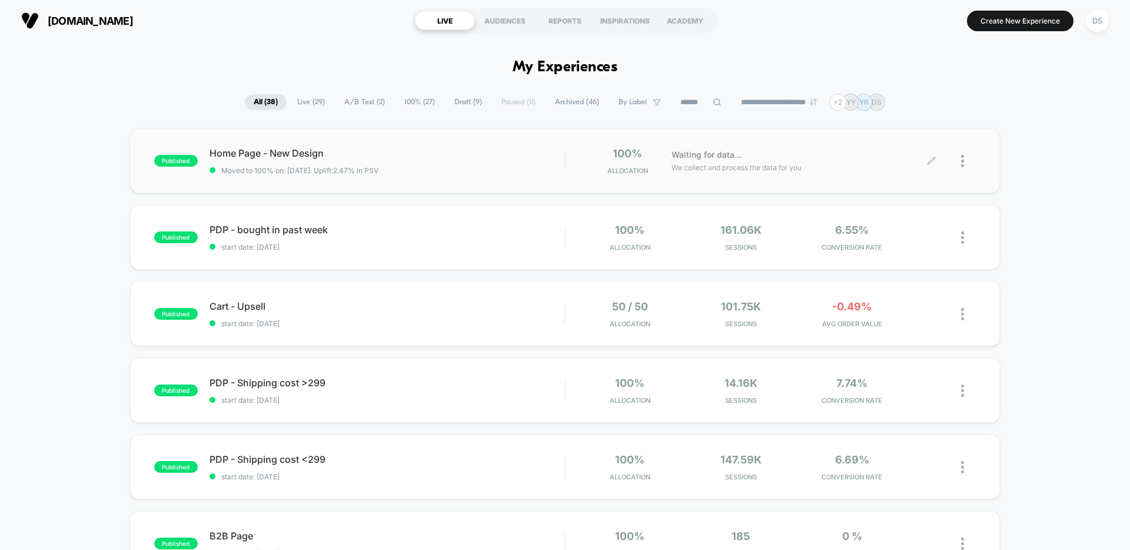
click at [933, 161] on icon at bounding box center [931, 161] width 9 height 9
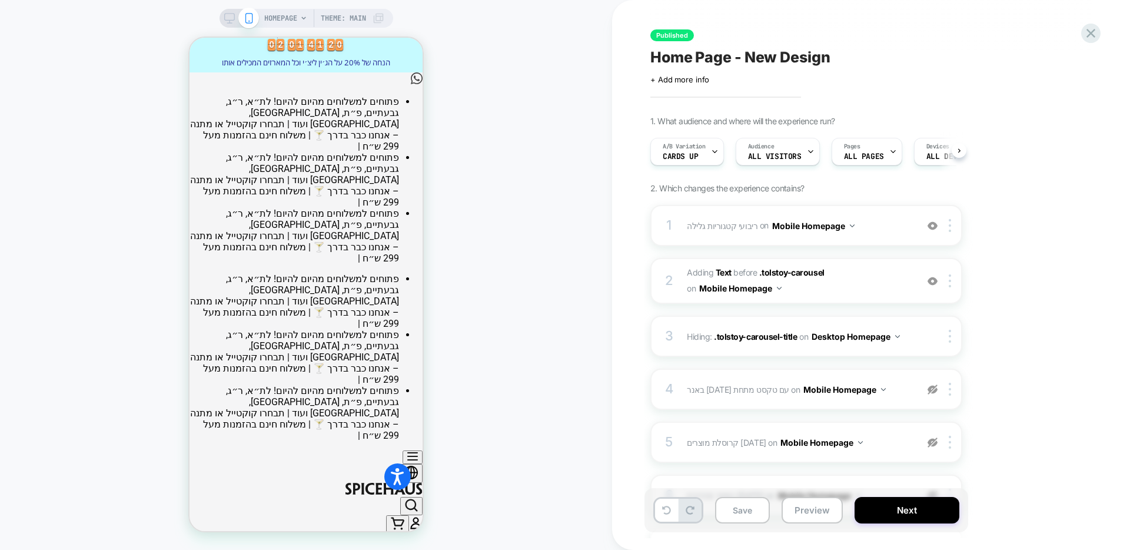
scroll to position [0, 1]
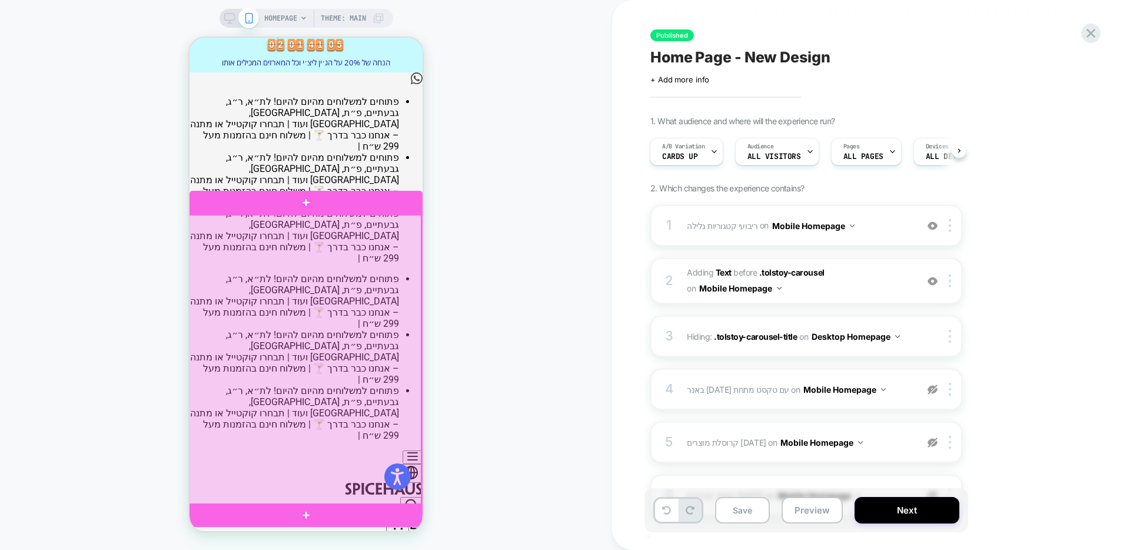
click at [405, 268] on div at bounding box center [304, 360] width 233 height 290
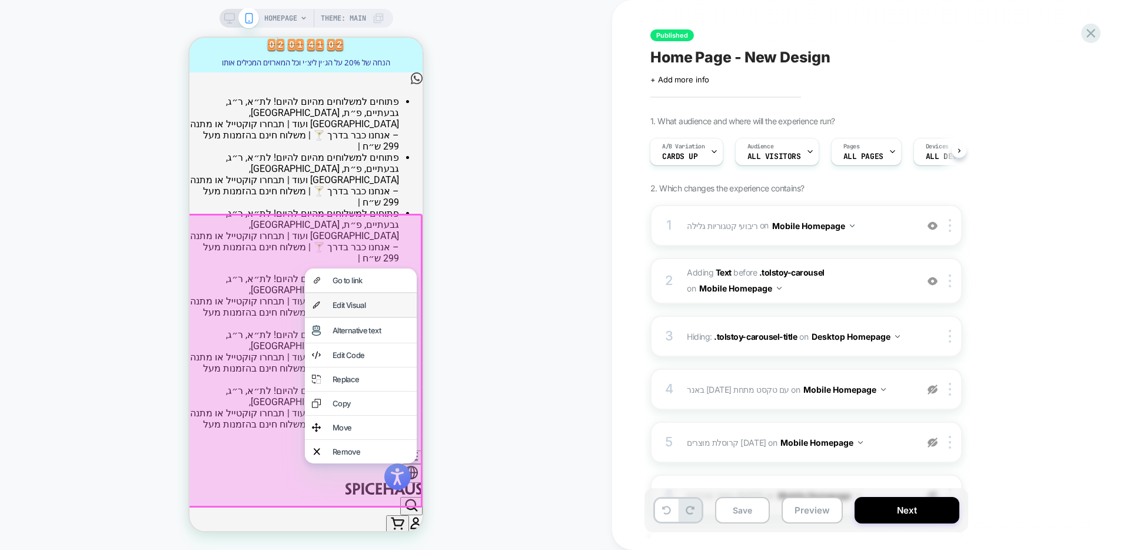
click at [376, 308] on div "Edit Visual" at bounding box center [370, 304] width 77 height 9
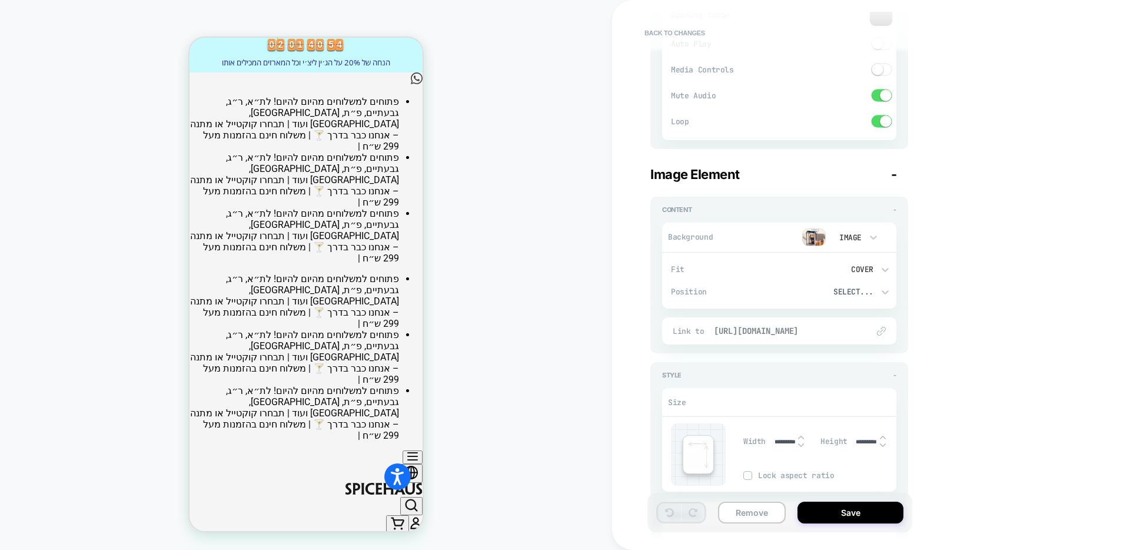
scroll to position [1447, 0]
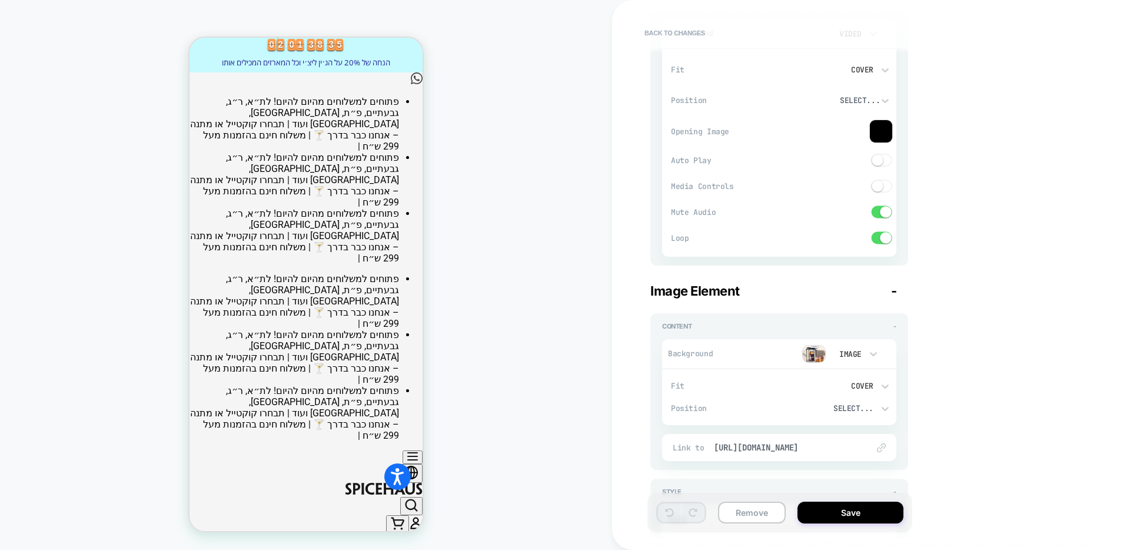
click at [810, 357] on img at bounding box center [814, 354] width 24 height 18
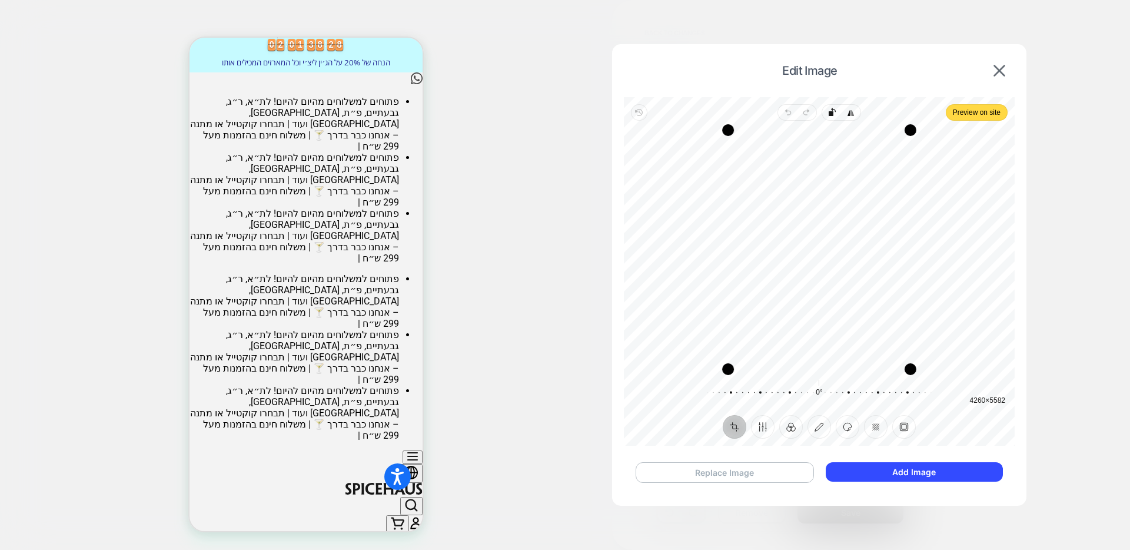
click at [724, 468] on button "Replace Image" at bounding box center [725, 472] width 178 height 21
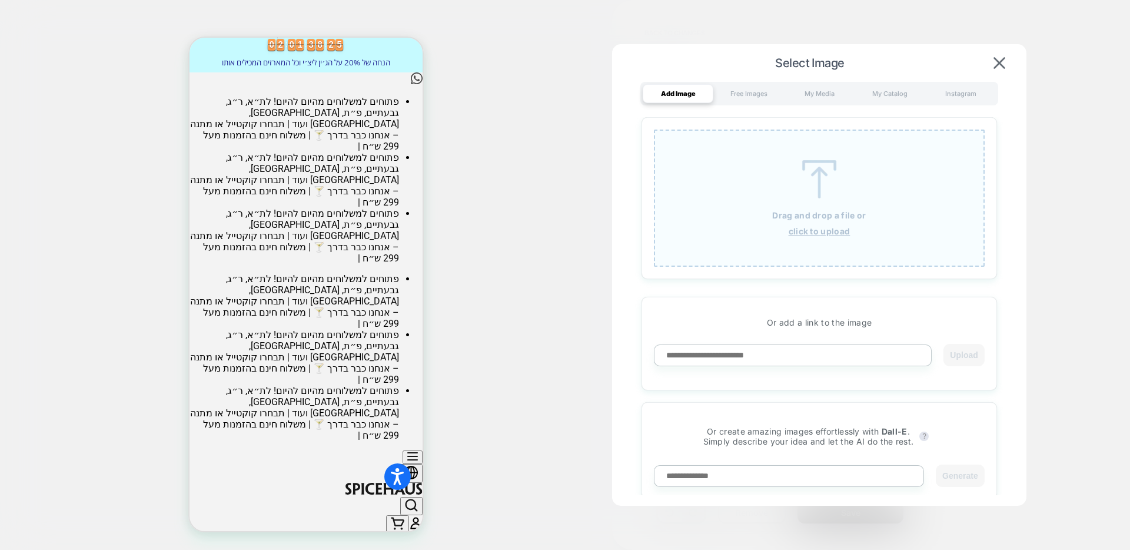
click at [808, 199] on div "Drag and drop a file or click to upload" at bounding box center [819, 197] width 331 height 137
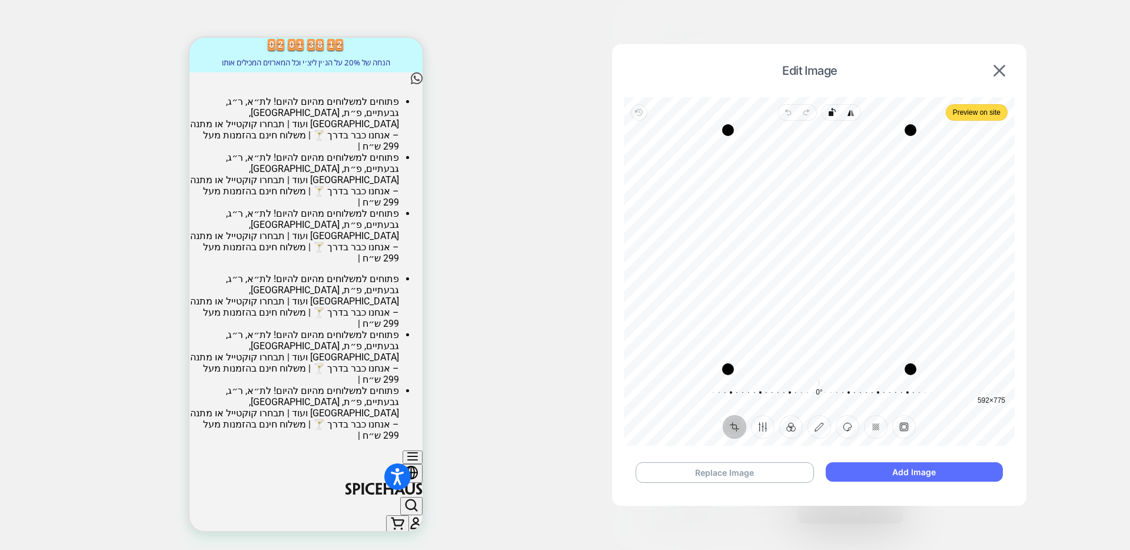
click at [928, 472] on button "Add Image" at bounding box center [914, 471] width 177 height 19
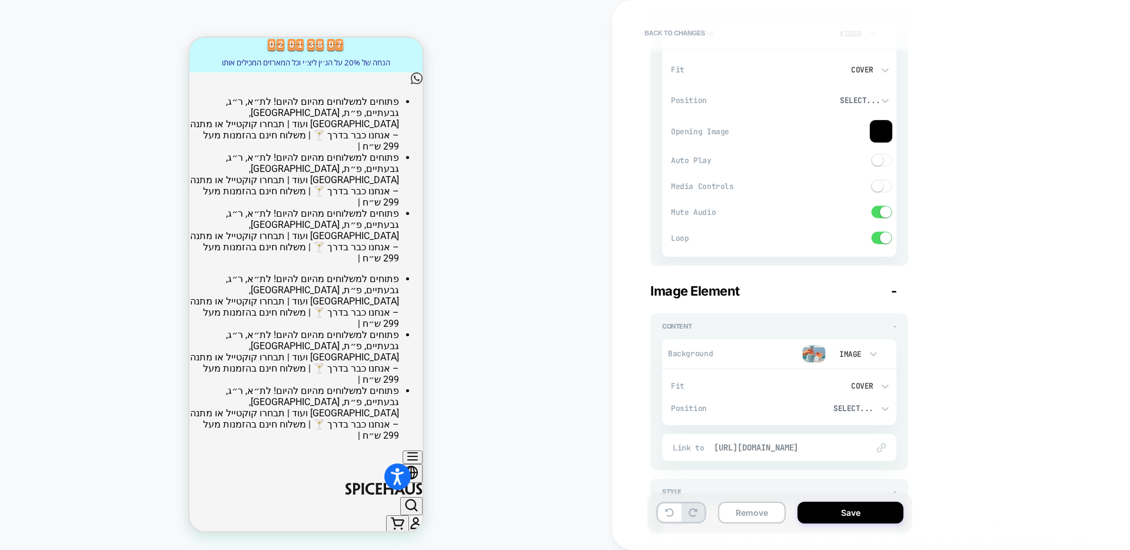
click at [819, 443] on span "[URL][DOMAIN_NAME]" at bounding box center [785, 447] width 142 height 11
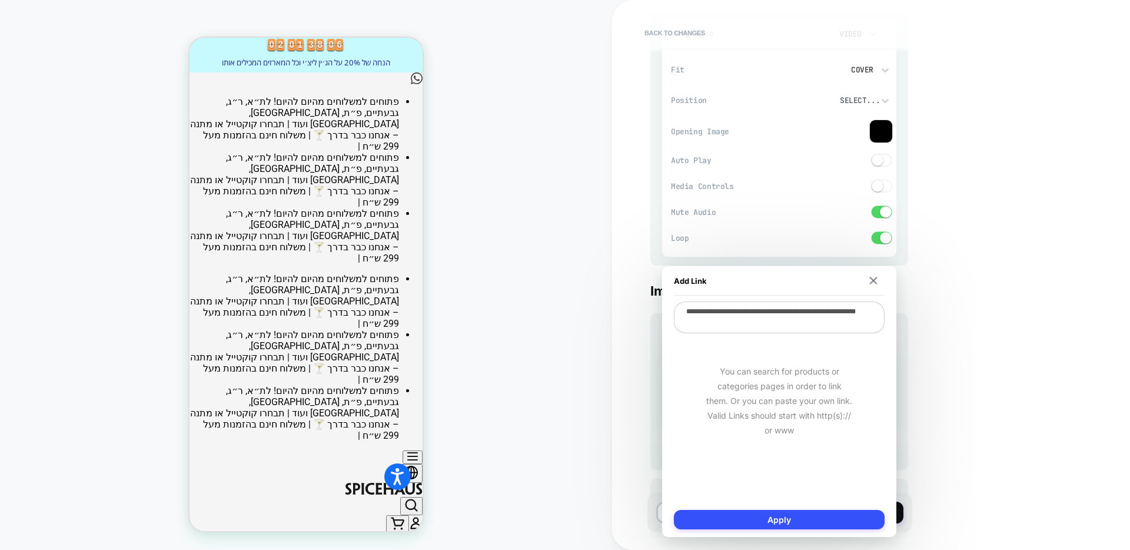
click at [804, 327] on textarea "**********" at bounding box center [779, 317] width 211 height 32
paste textarea "**********"
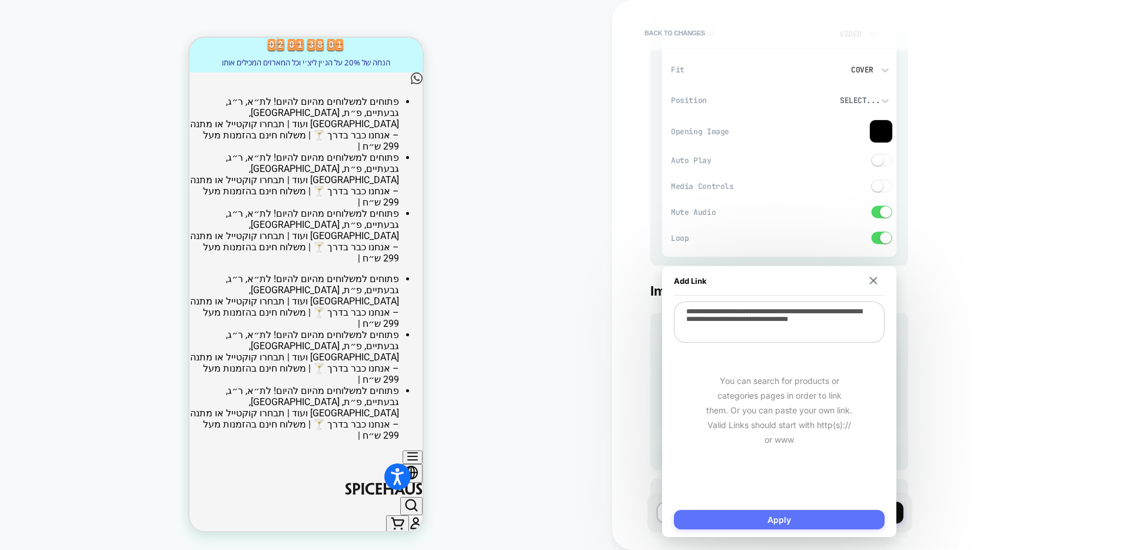
type textarea "**********"
click at [801, 516] on button "Apply" at bounding box center [779, 519] width 211 height 19
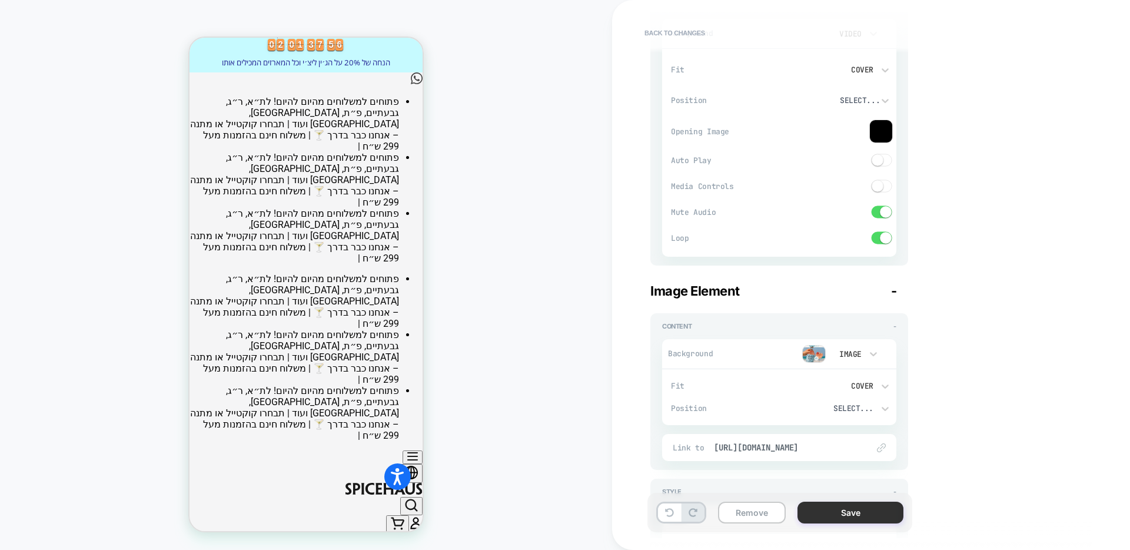
click at [866, 518] on button "Save" at bounding box center [850, 512] width 106 height 22
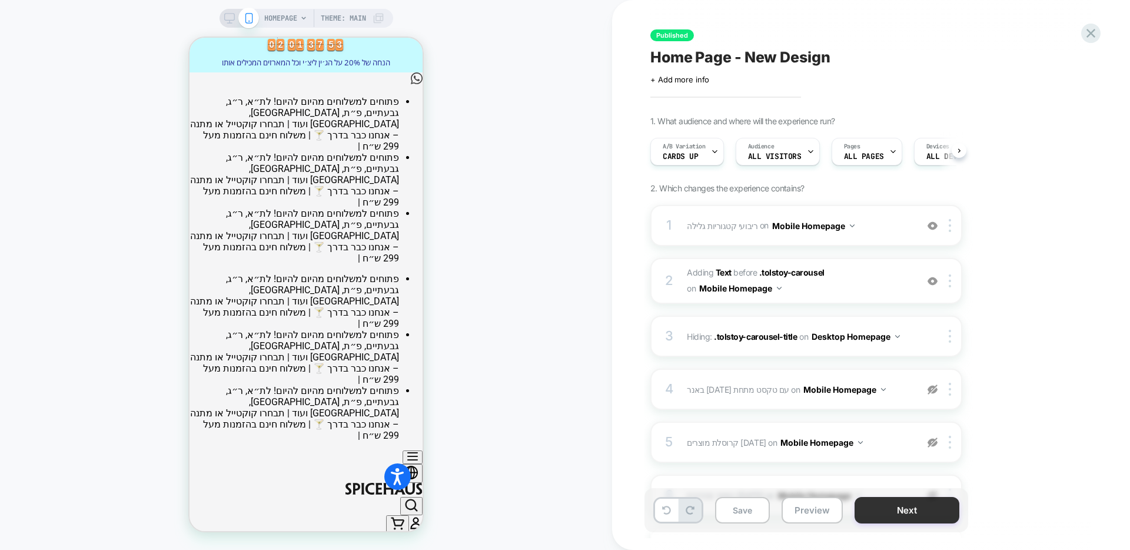
click at [892, 507] on button "Next" at bounding box center [906, 510] width 105 height 26
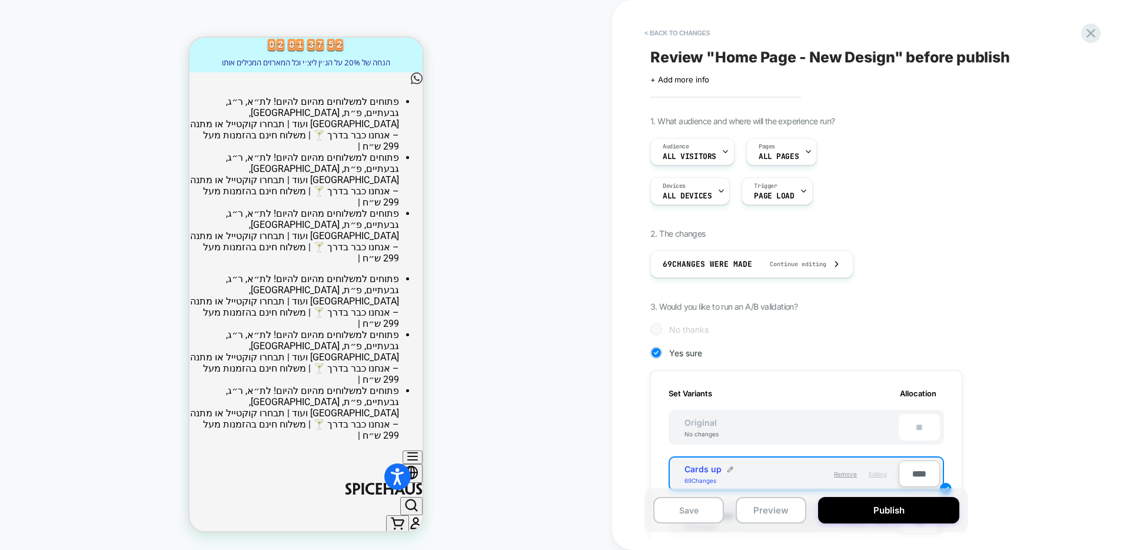
click at [892, 507] on button "Publish" at bounding box center [888, 510] width 141 height 26
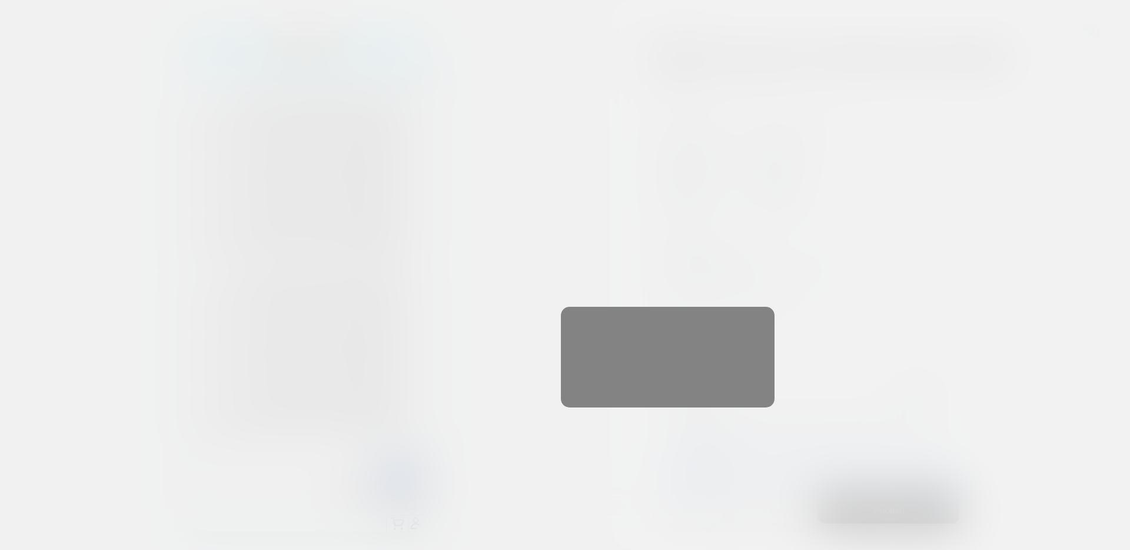
scroll to position [0, 1]
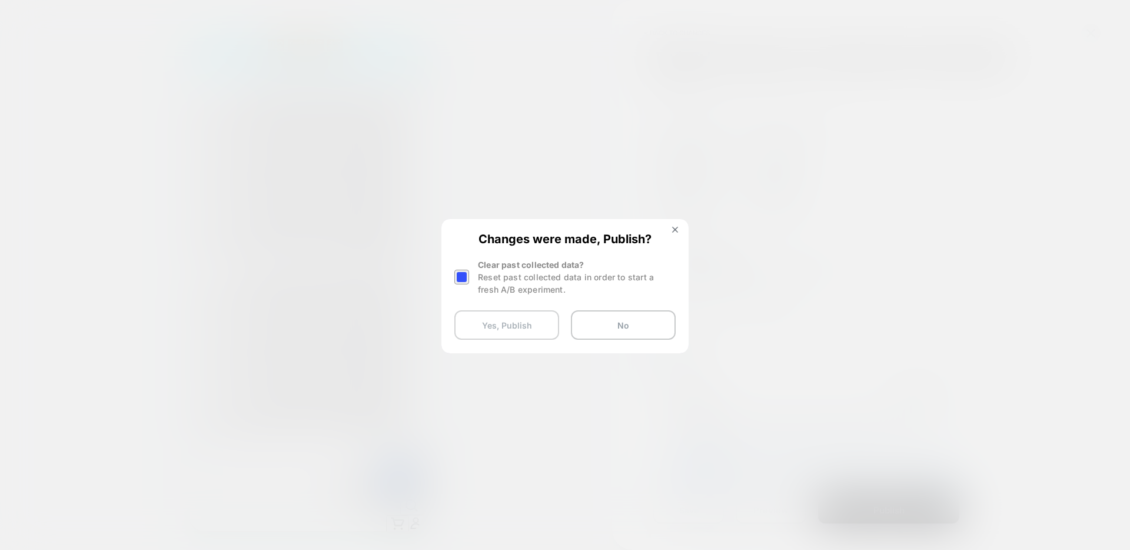
click at [494, 317] on button "Yes, Publish" at bounding box center [506, 324] width 105 height 29
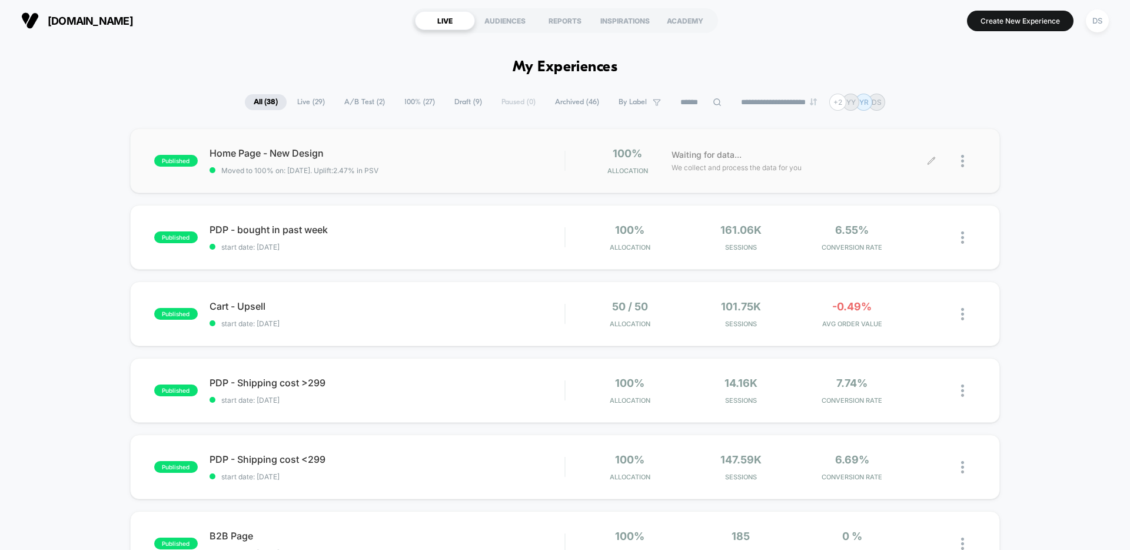
click at [934, 159] on icon at bounding box center [930, 160] width 7 height 7
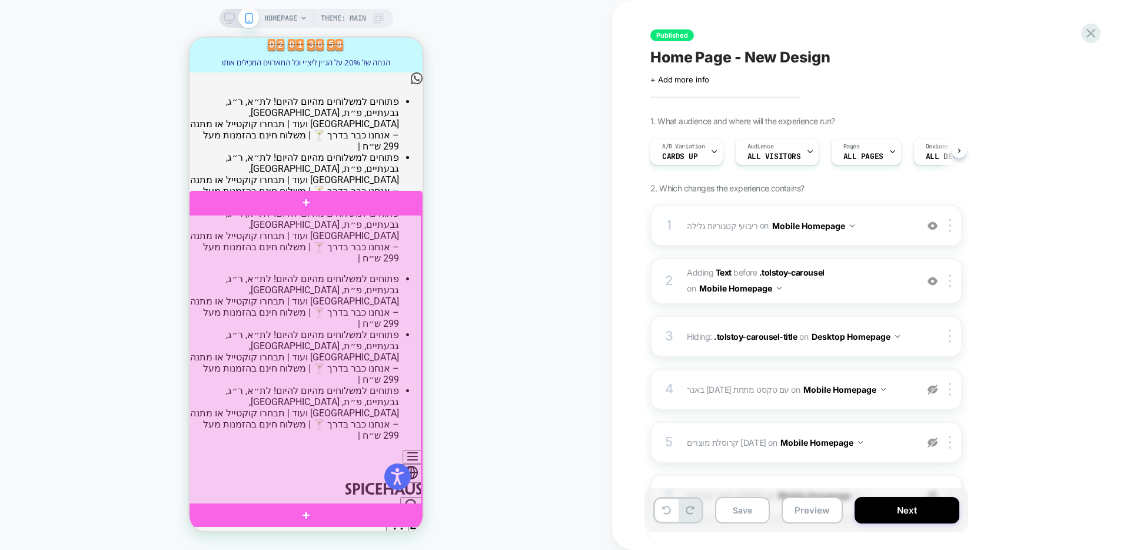
click at [343, 248] on div at bounding box center [304, 360] width 233 height 290
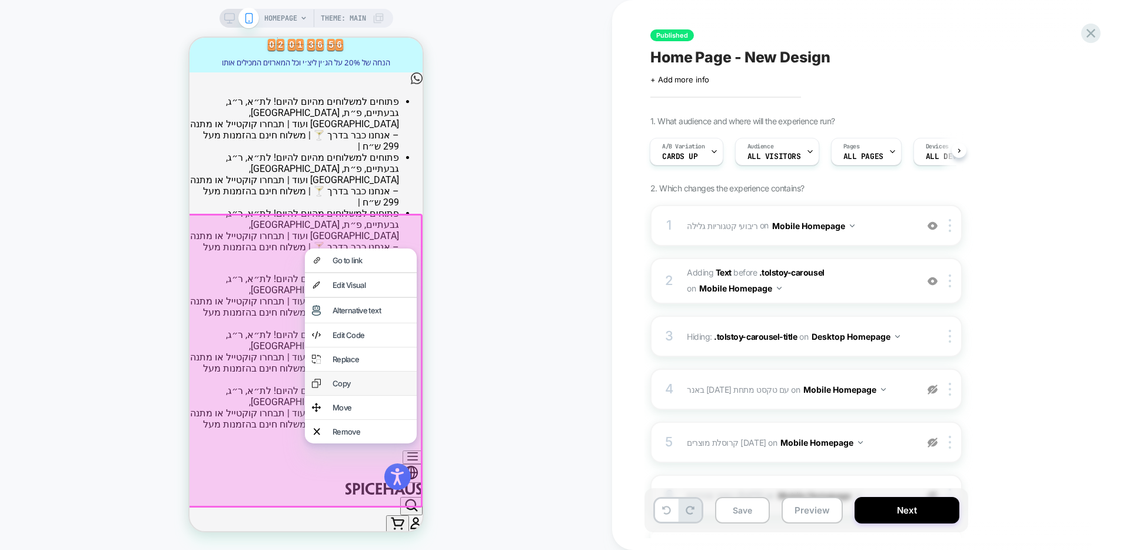
click at [353, 376] on div "Copy" at bounding box center [361, 383] width 112 height 24
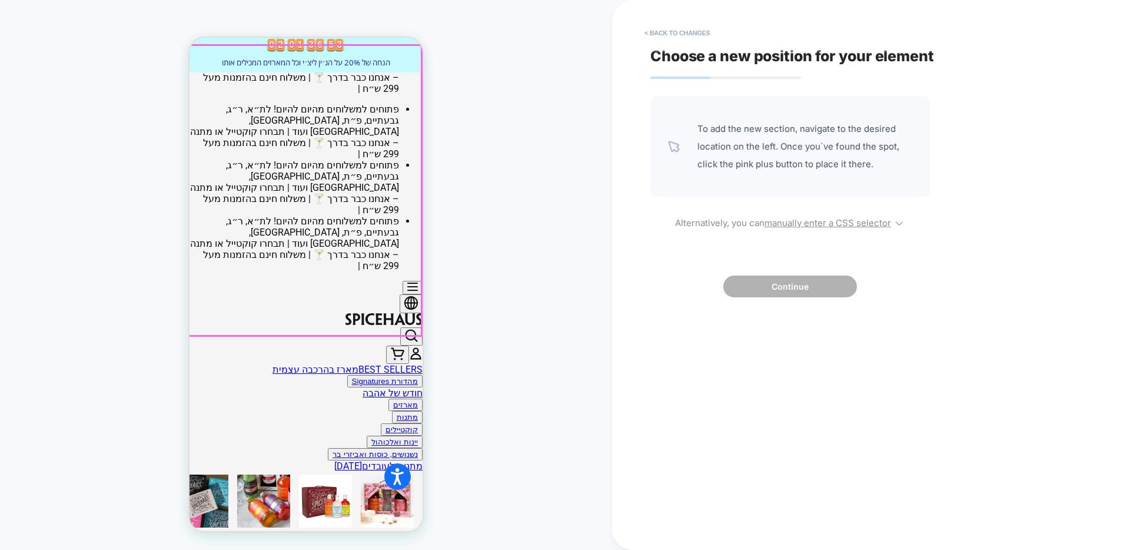
scroll to position [198, 0]
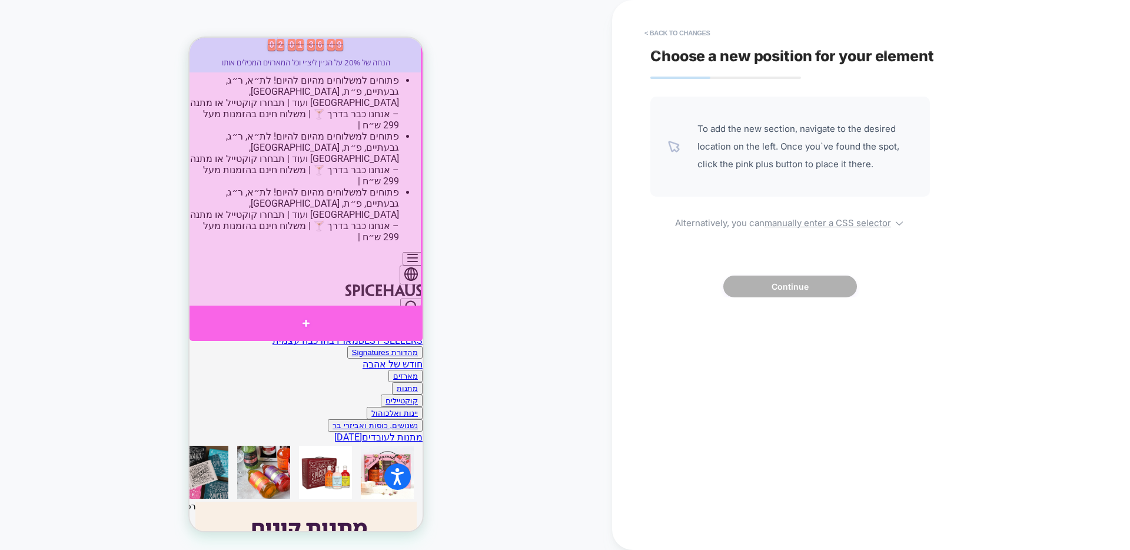
click at [353, 326] on div at bounding box center [305, 322] width 233 height 35
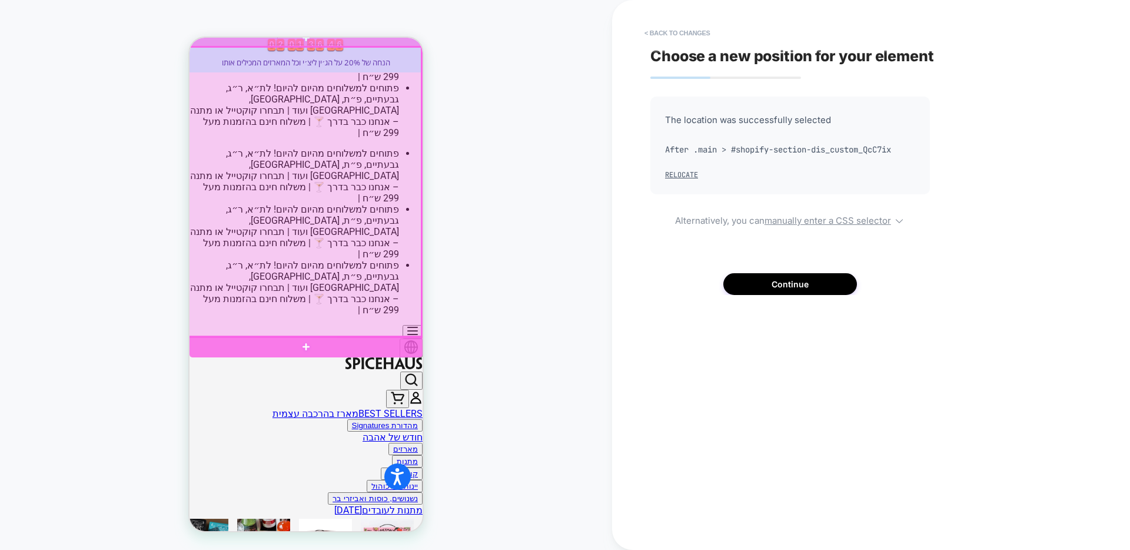
scroll to position [172, 0]
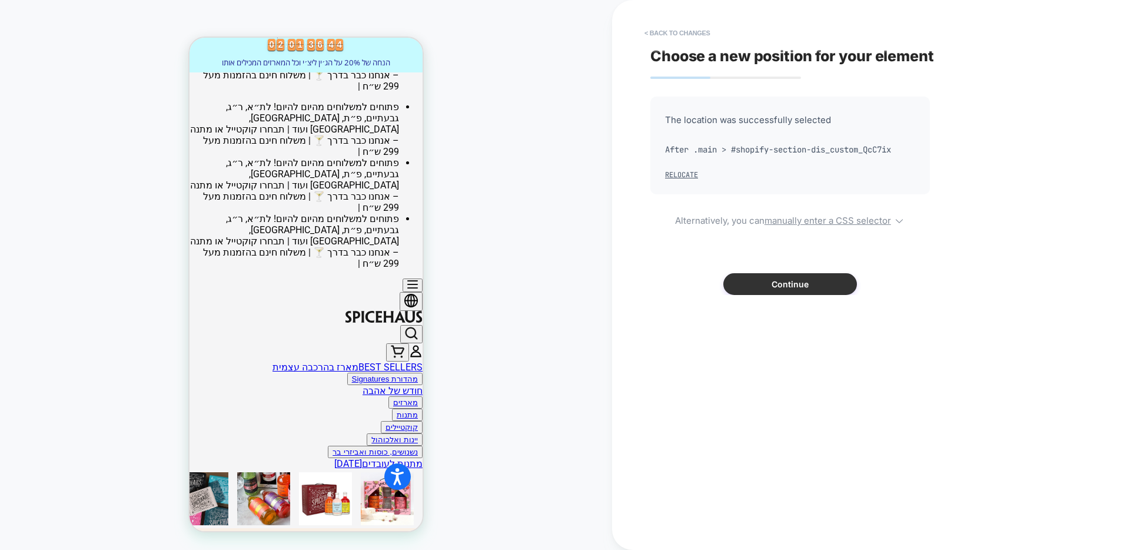
click at [827, 288] on button "Continue" at bounding box center [790, 284] width 134 height 22
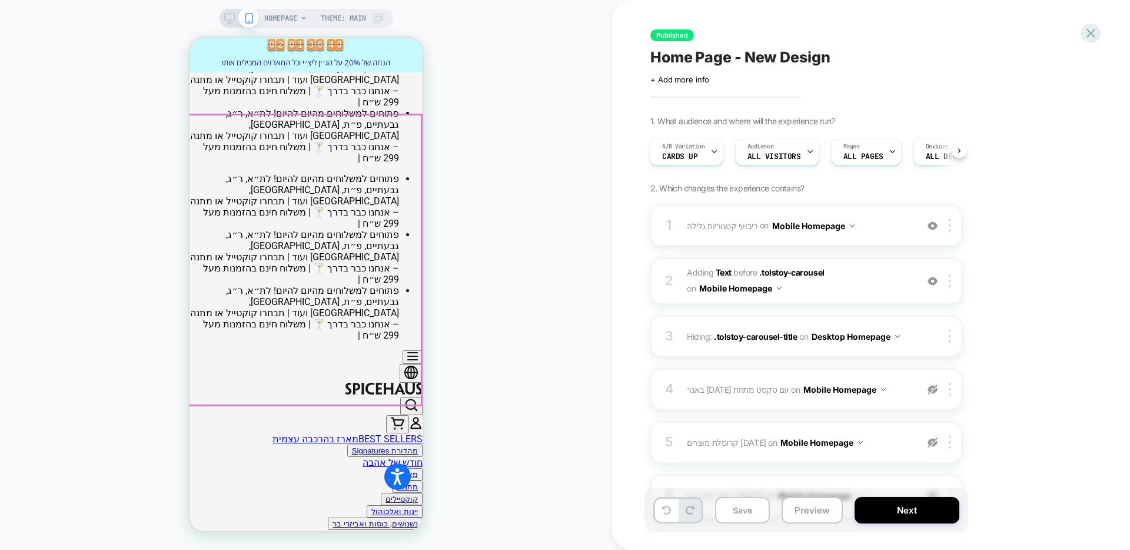
scroll to position [211, 0]
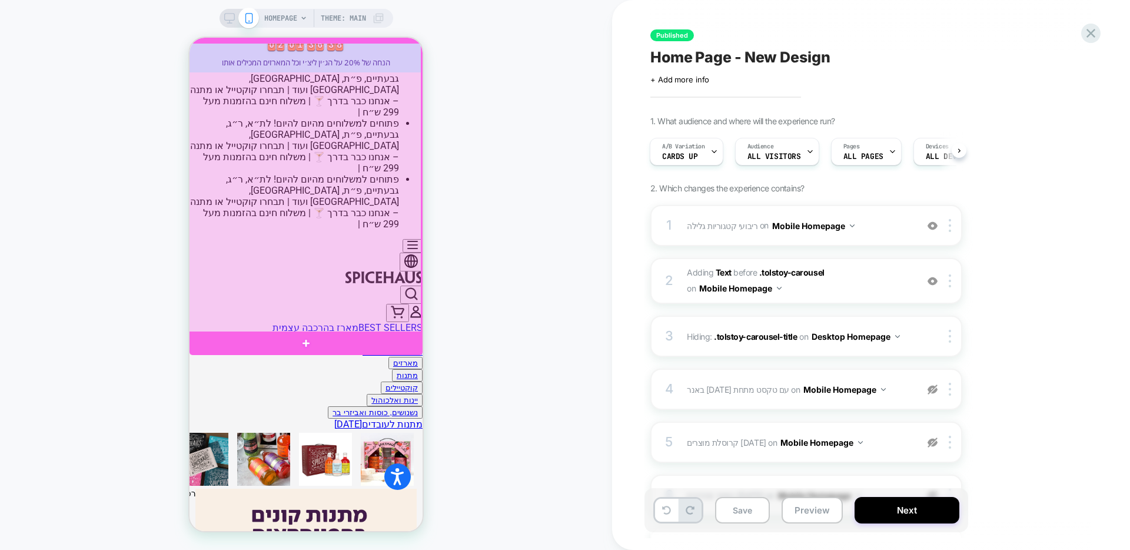
click at [365, 189] on div at bounding box center [304, 188] width 233 height 290
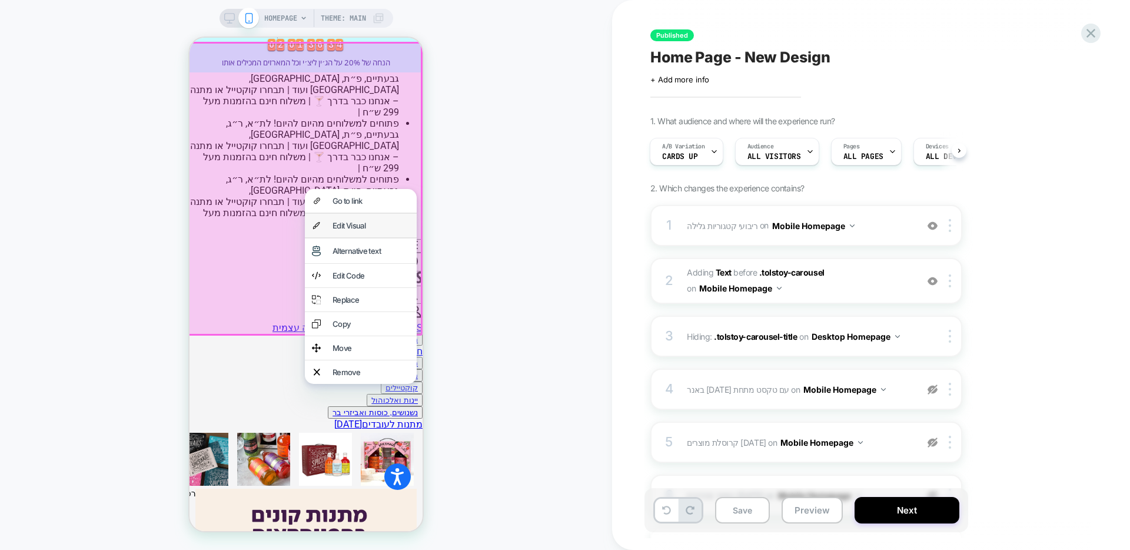
click at [364, 231] on div "Edit Visual" at bounding box center [361, 226] width 112 height 24
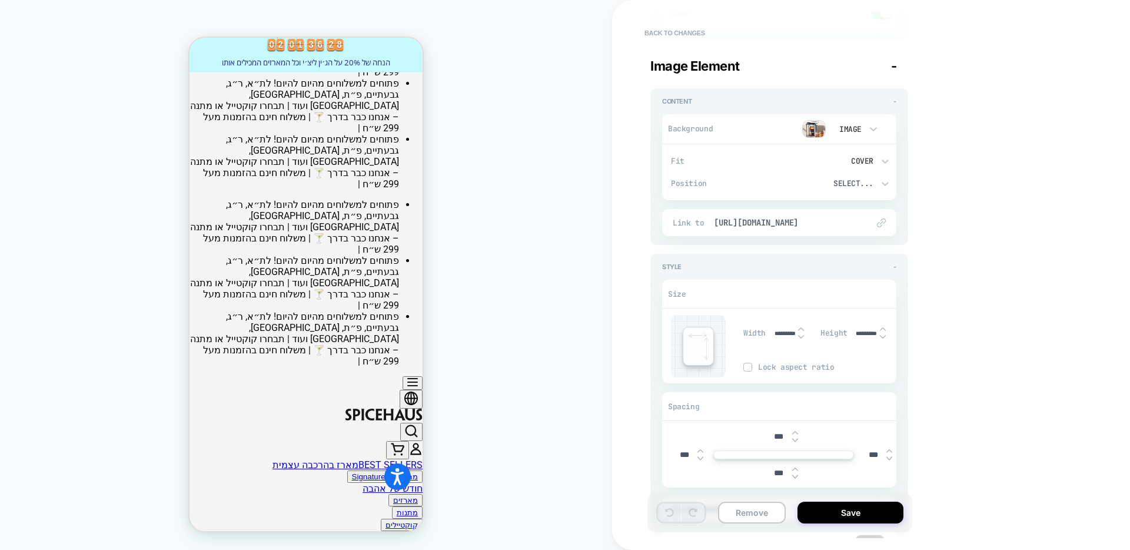
scroll to position [1662, 0]
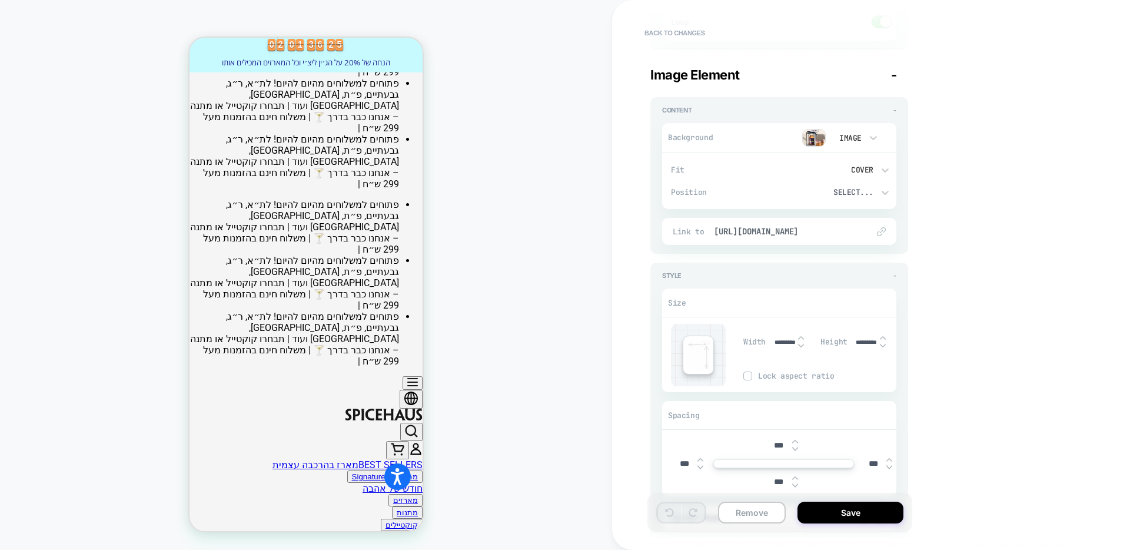
click at [814, 140] on img at bounding box center [814, 138] width 24 height 18
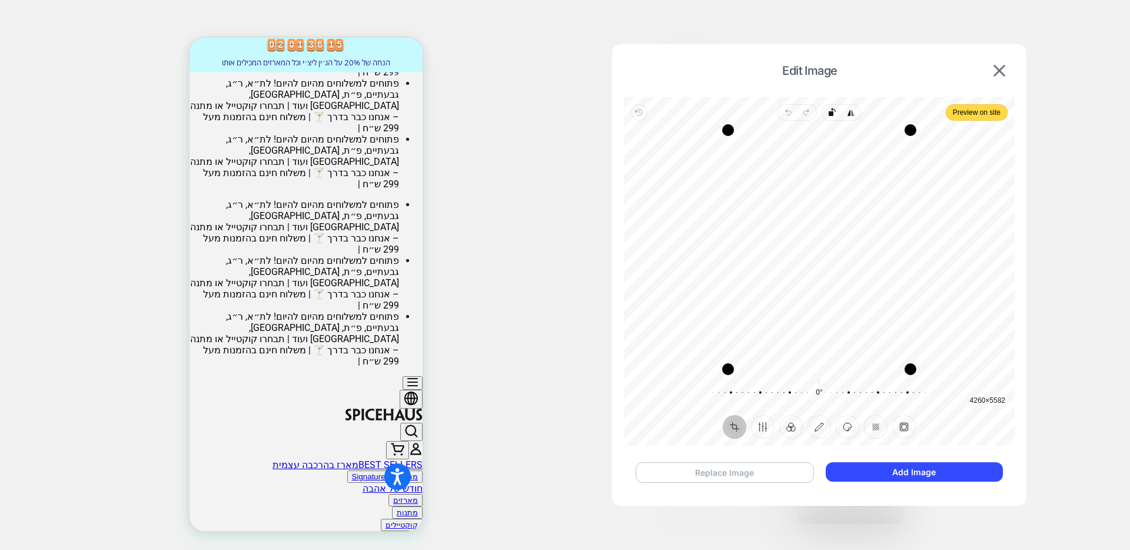
click at [737, 470] on button "Replace Image" at bounding box center [725, 472] width 178 height 21
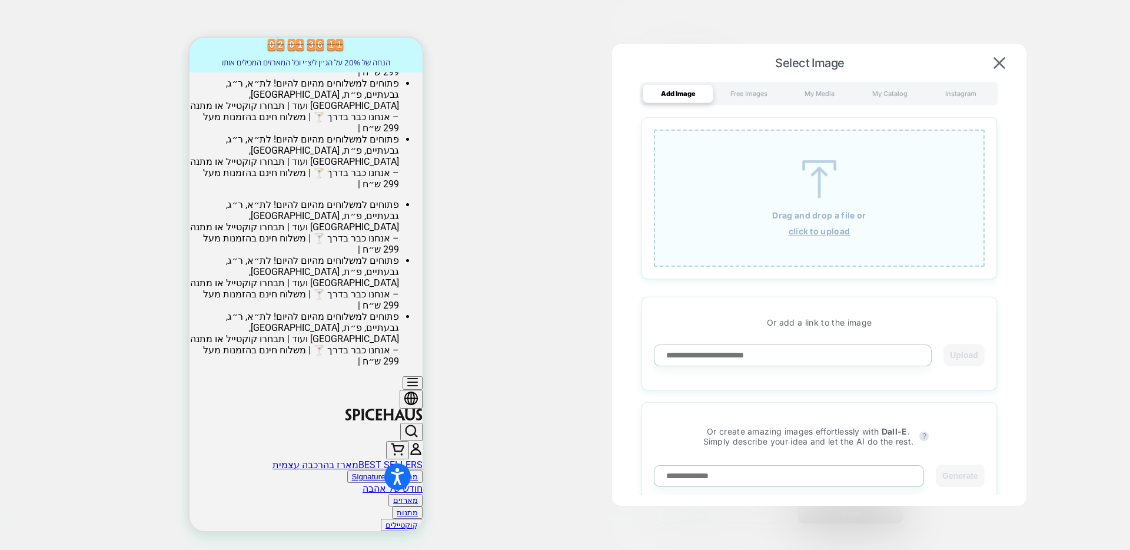
click at [780, 355] on input at bounding box center [793, 355] width 278 height 22
paste input "**********"
type input "**********"
click at [969, 358] on button "Upload" at bounding box center [963, 355] width 41 height 22
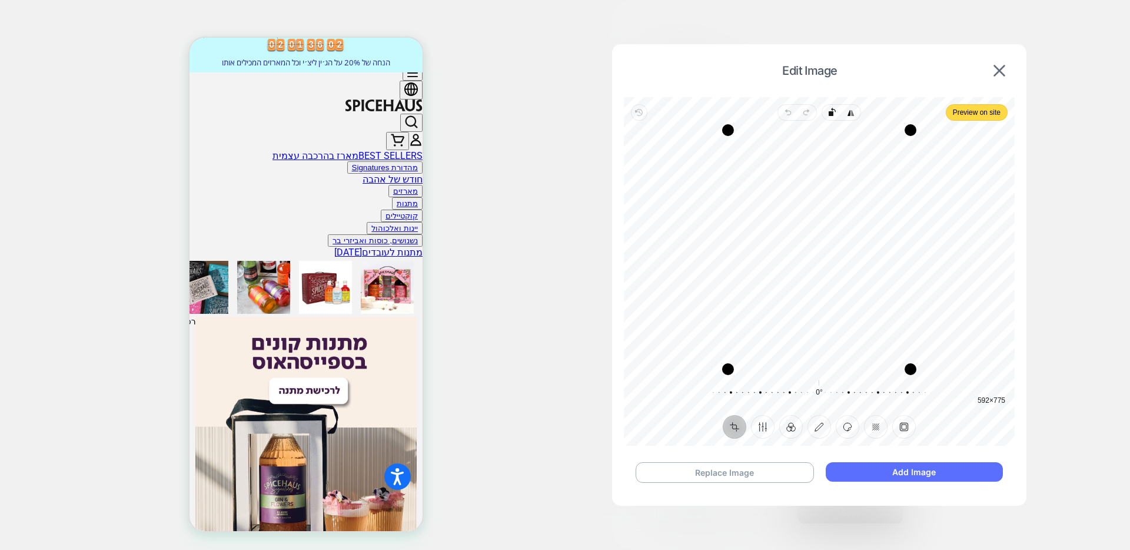
scroll to position [74, 0]
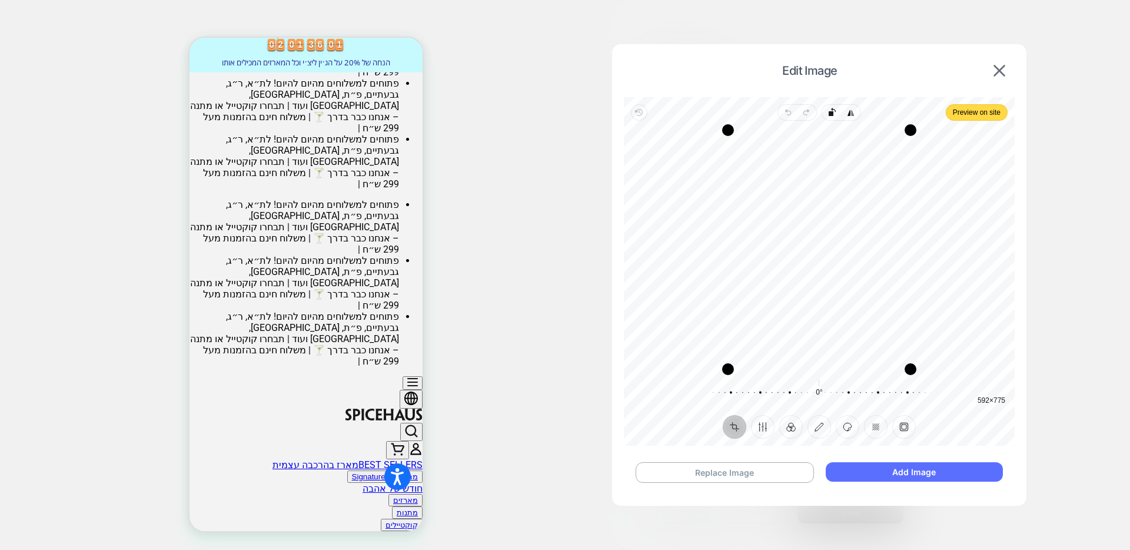
click at [902, 477] on button "Add Image" at bounding box center [914, 471] width 177 height 19
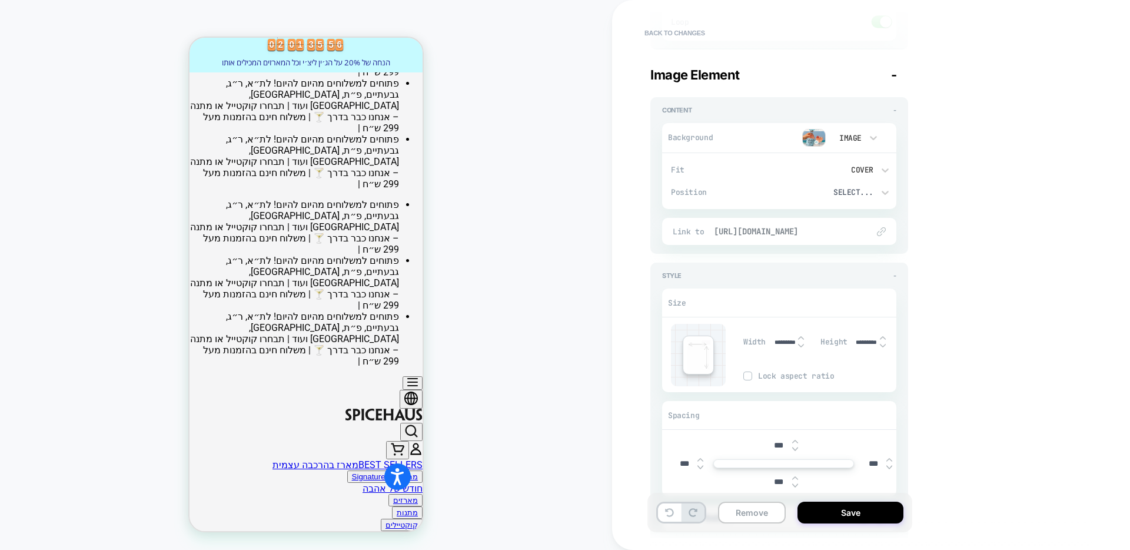
click at [840, 232] on span "[URL][DOMAIN_NAME]" at bounding box center [785, 231] width 142 height 11
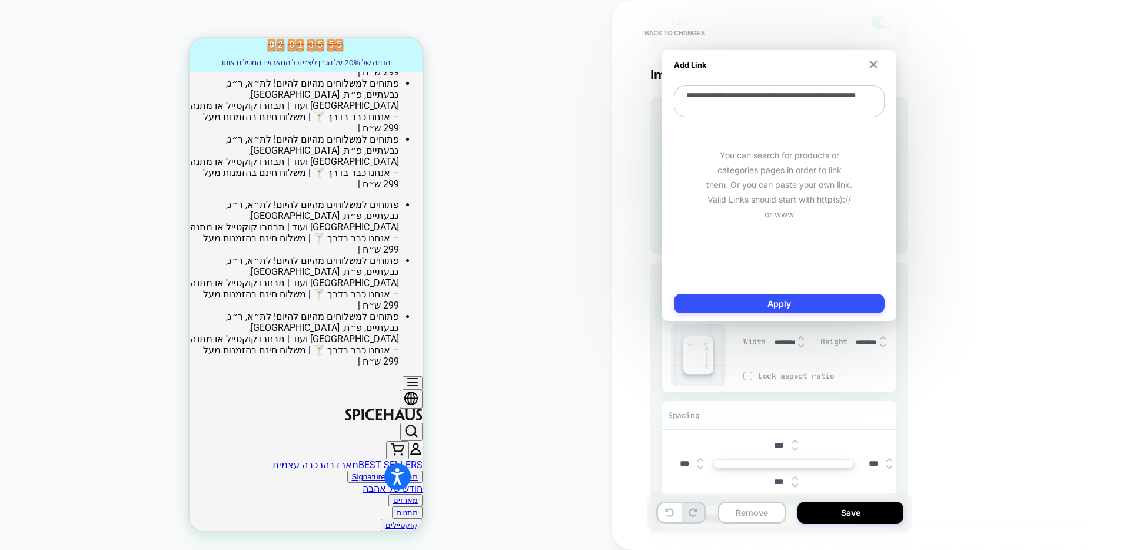
click at [809, 112] on textarea "**********" at bounding box center [779, 101] width 211 height 32
click at [1007, 73] on div "Visual Editor #shopify-section-dis_custom_QcC7ix Video Element - Content - Back…" at bounding box center [864, 275] width 441 height 526
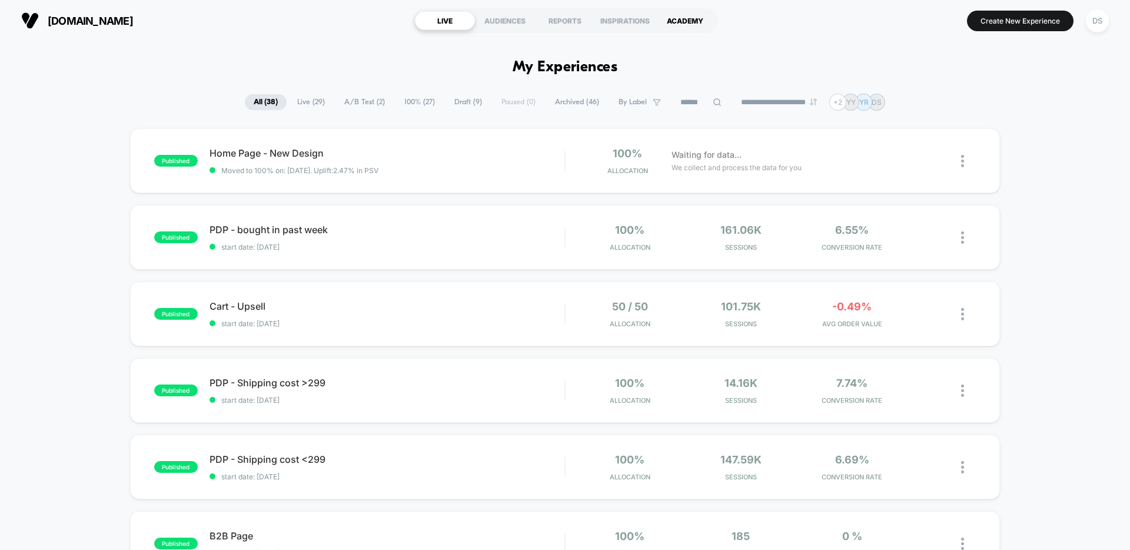
click at [690, 23] on div "ACADEMY" at bounding box center [685, 20] width 60 height 19
